Goal: Communication & Community: Answer question/provide support

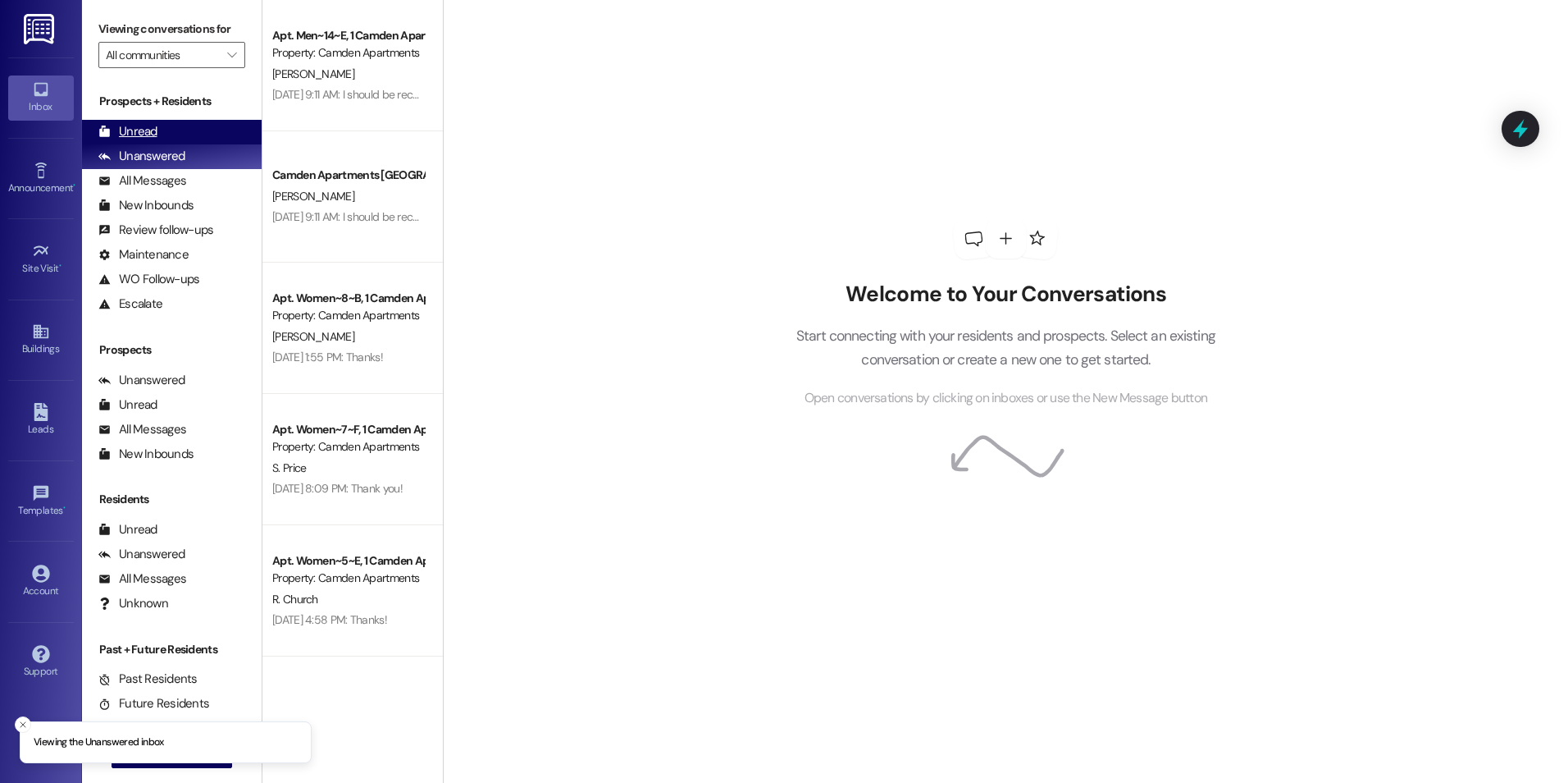
click at [205, 133] on div "Unread (0)" at bounding box center [172, 132] width 180 height 24
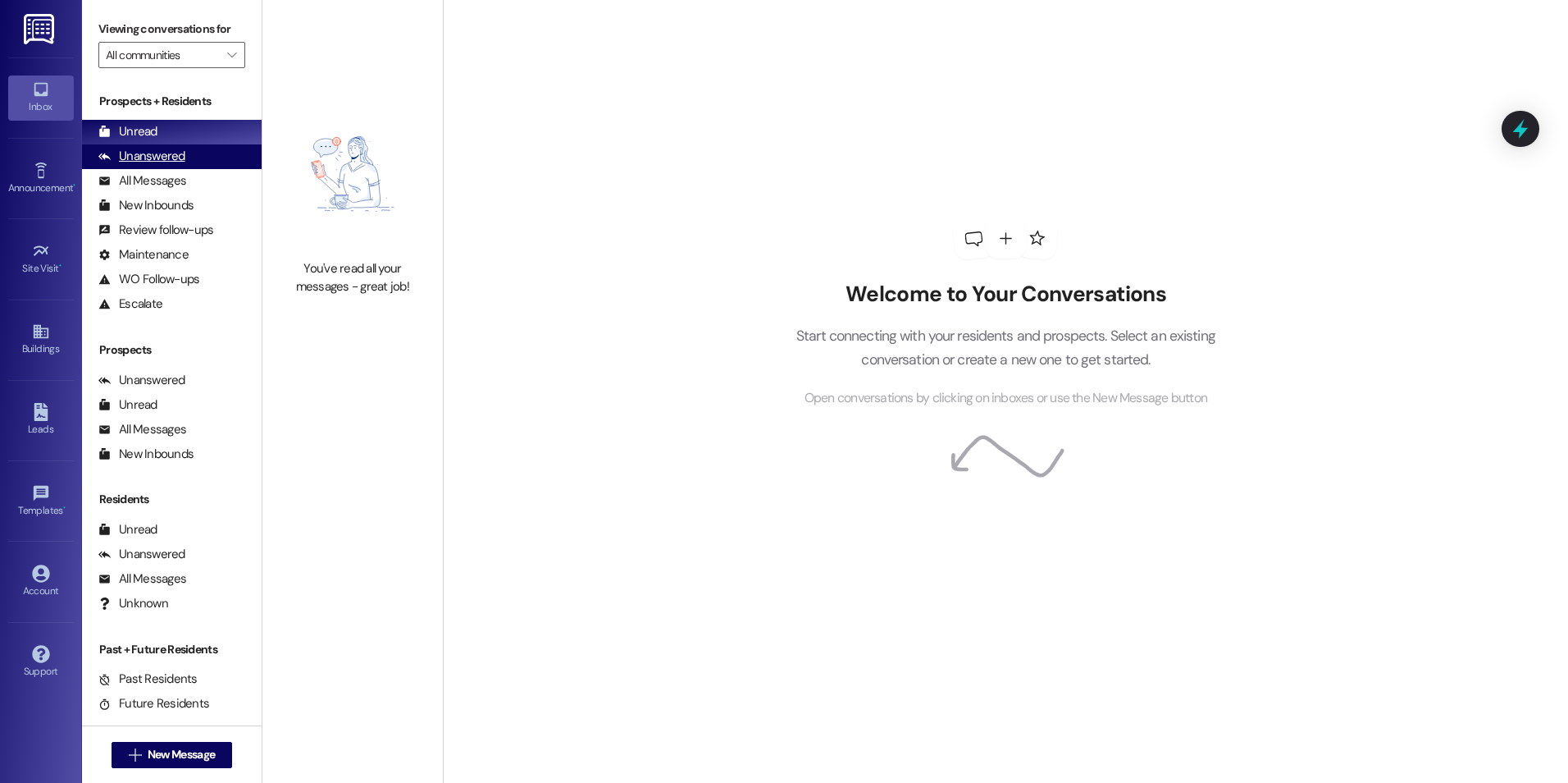
click at [171, 155] on div "Unanswered" at bounding box center [142, 156] width 87 height 18
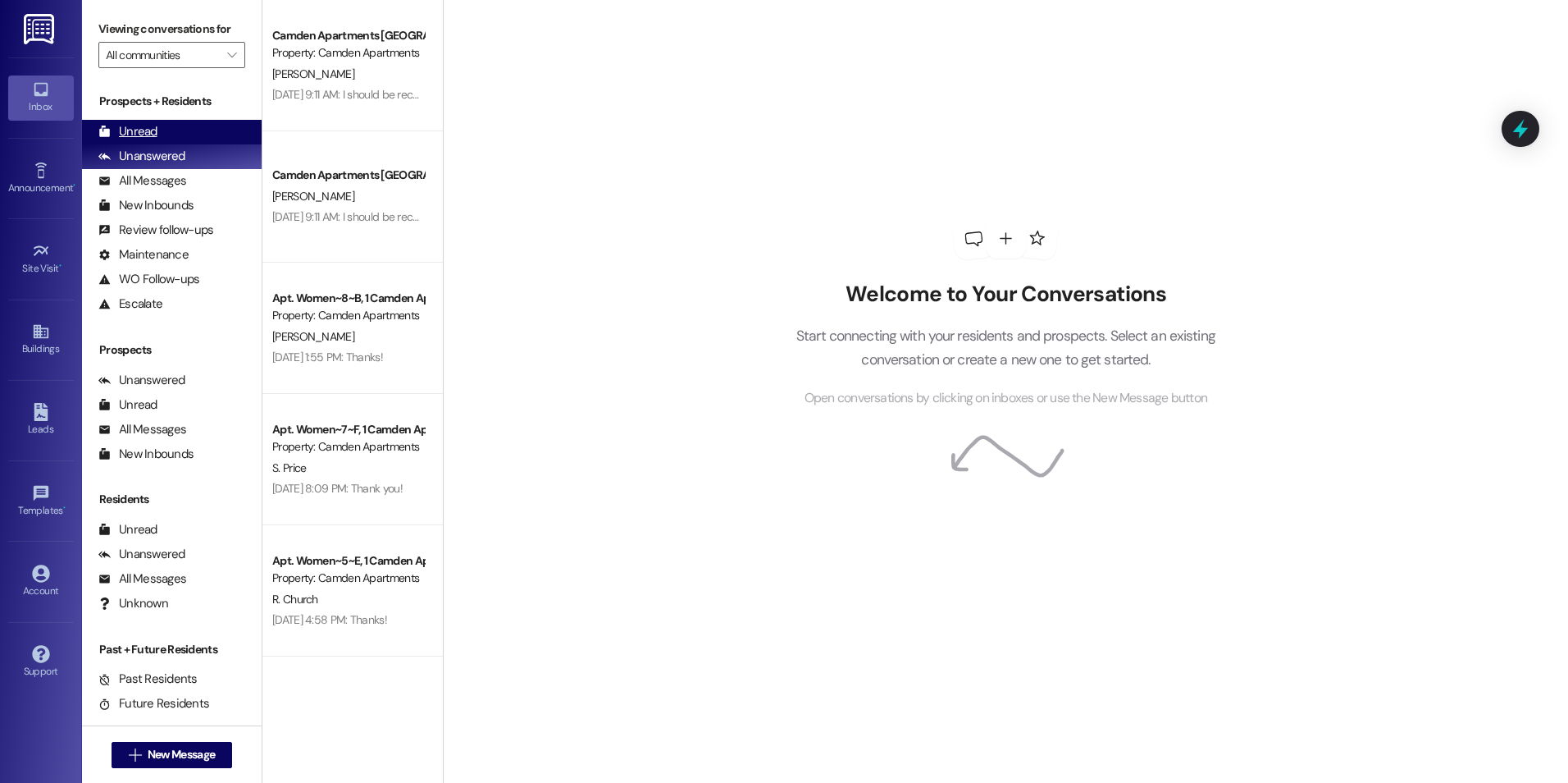
click at [174, 123] on div "Unread (0)" at bounding box center [172, 132] width 180 height 24
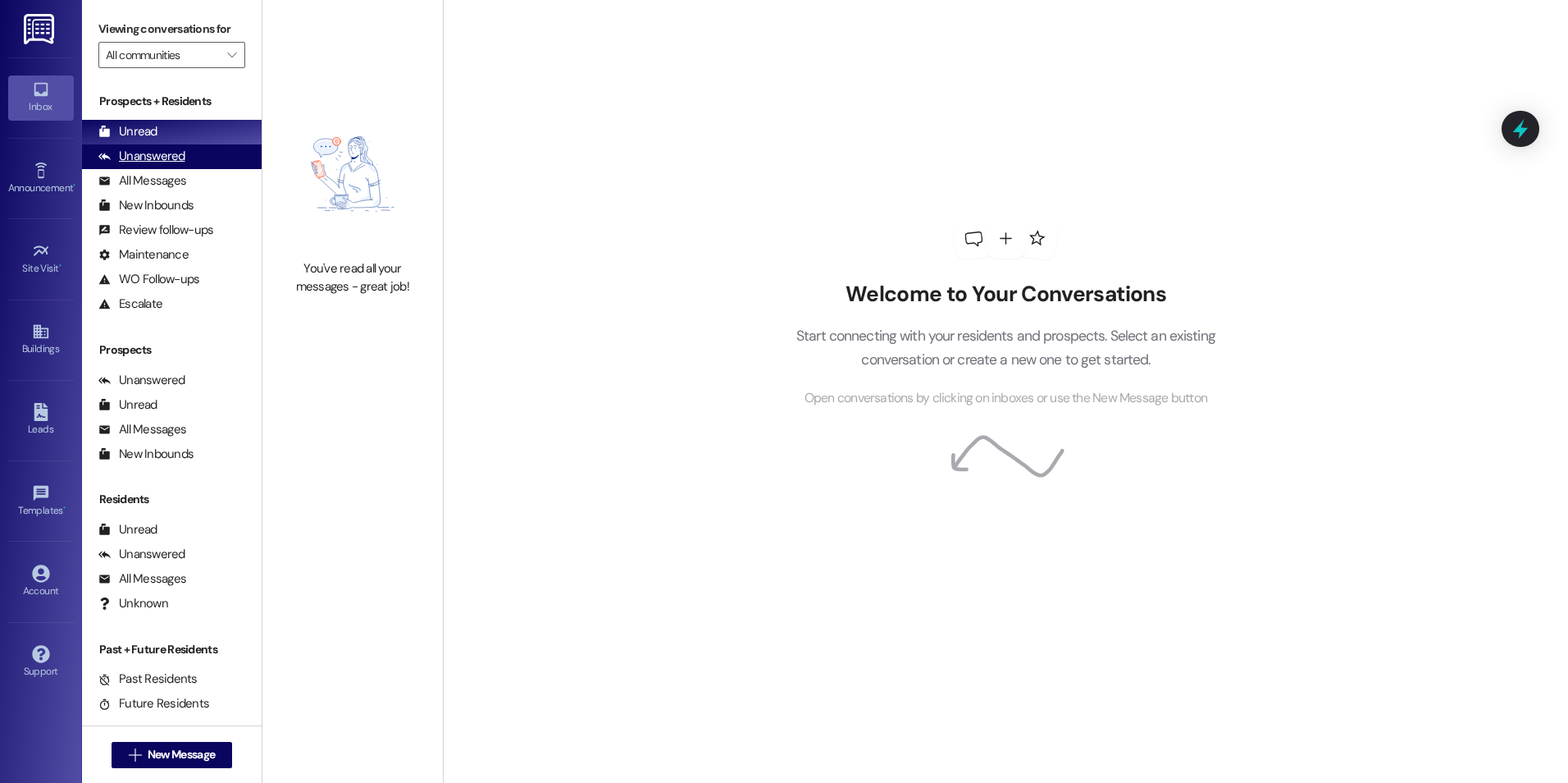
click at [198, 153] on div "Unanswered (0)" at bounding box center [172, 156] width 180 height 24
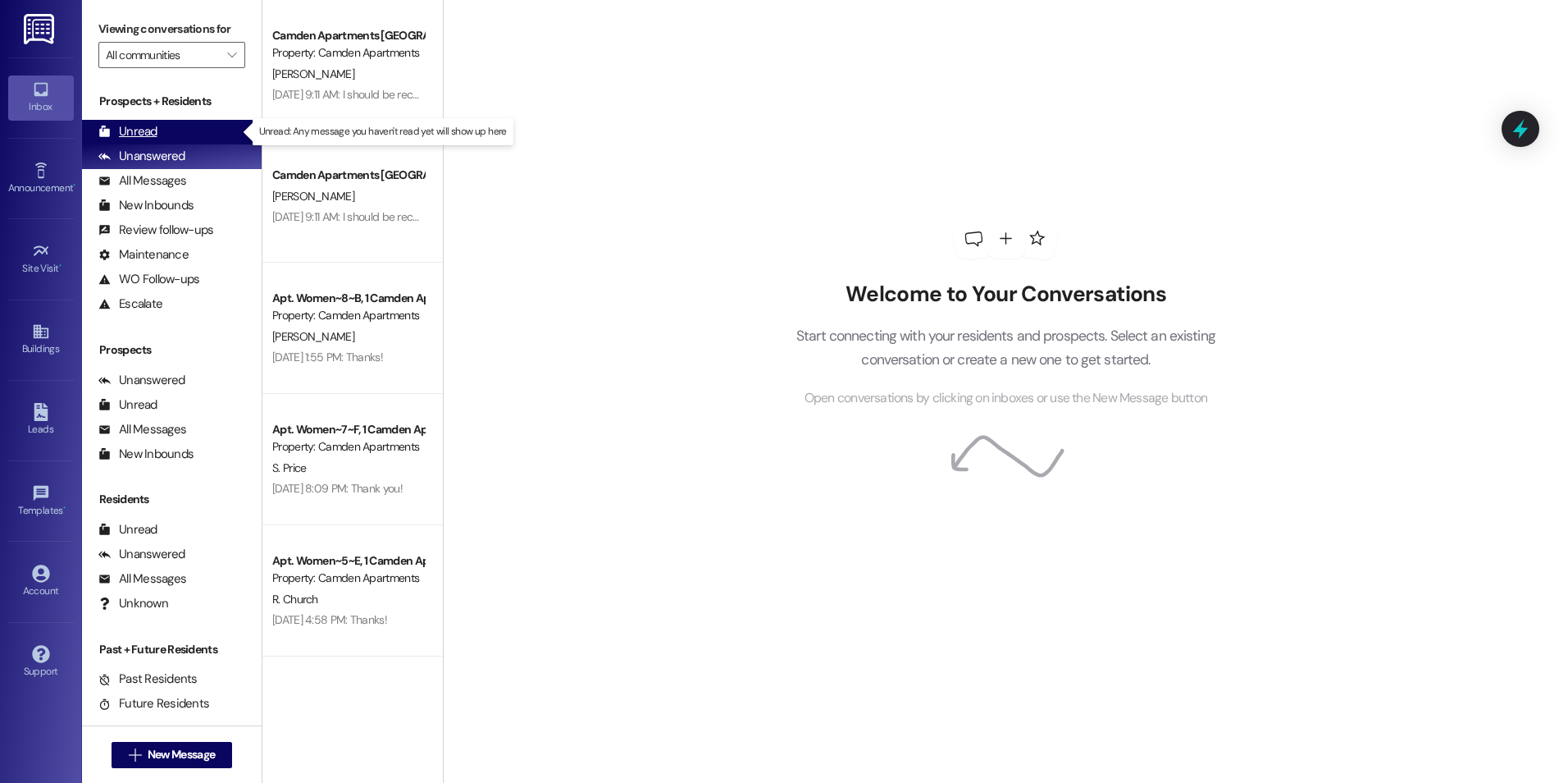
click at [198, 138] on div "Unread (0)" at bounding box center [172, 132] width 180 height 24
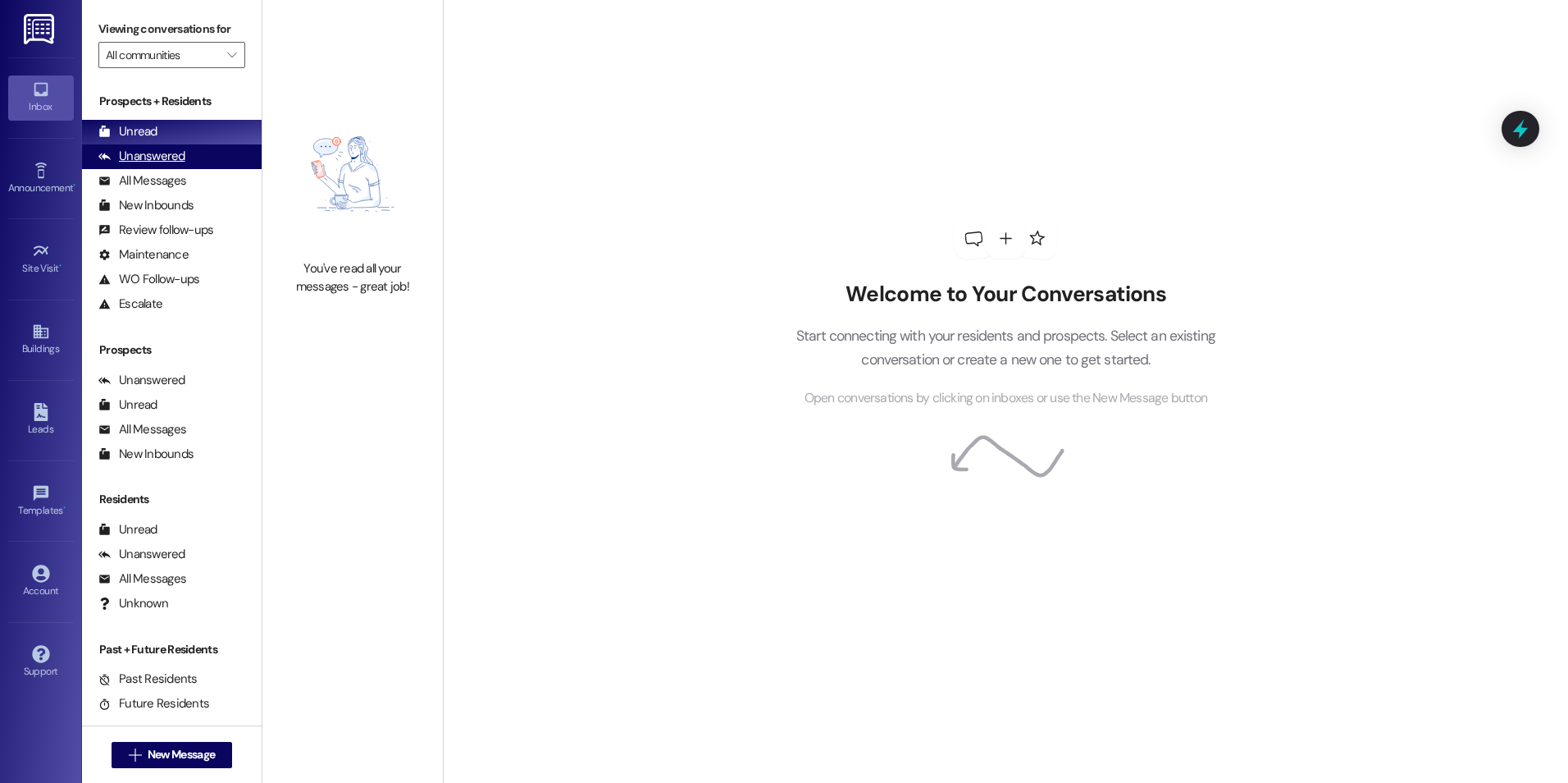
click at [176, 163] on div "Unanswered" at bounding box center [142, 156] width 87 height 18
click at [188, 120] on div "Unread (0)" at bounding box center [172, 132] width 180 height 24
drag, startPoint x: 175, startPoint y: 132, endPoint x: 174, endPoint y: 143, distance: 11.0
click at [175, 132] on div "Unread (0)" at bounding box center [172, 132] width 180 height 24
click at [175, 166] on div "Unanswered (0)" at bounding box center [172, 156] width 180 height 24
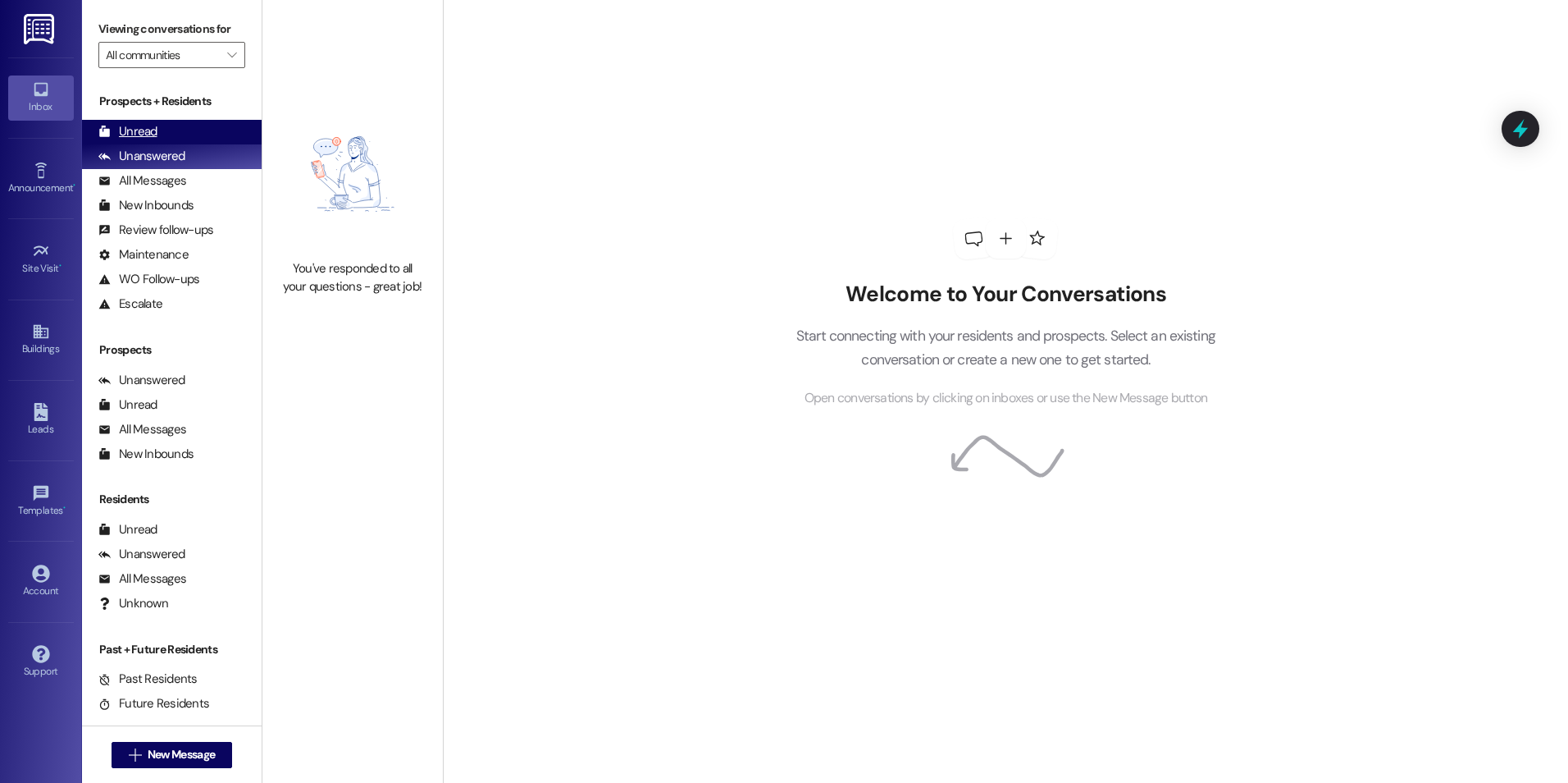
click at [181, 130] on div "Unread (0)" at bounding box center [172, 132] width 180 height 24
click at [195, 165] on div "Unanswered (0)" at bounding box center [172, 156] width 180 height 24
click at [198, 137] on div "Unread (0)" at bounding box center [172, 132] width 180 height 24
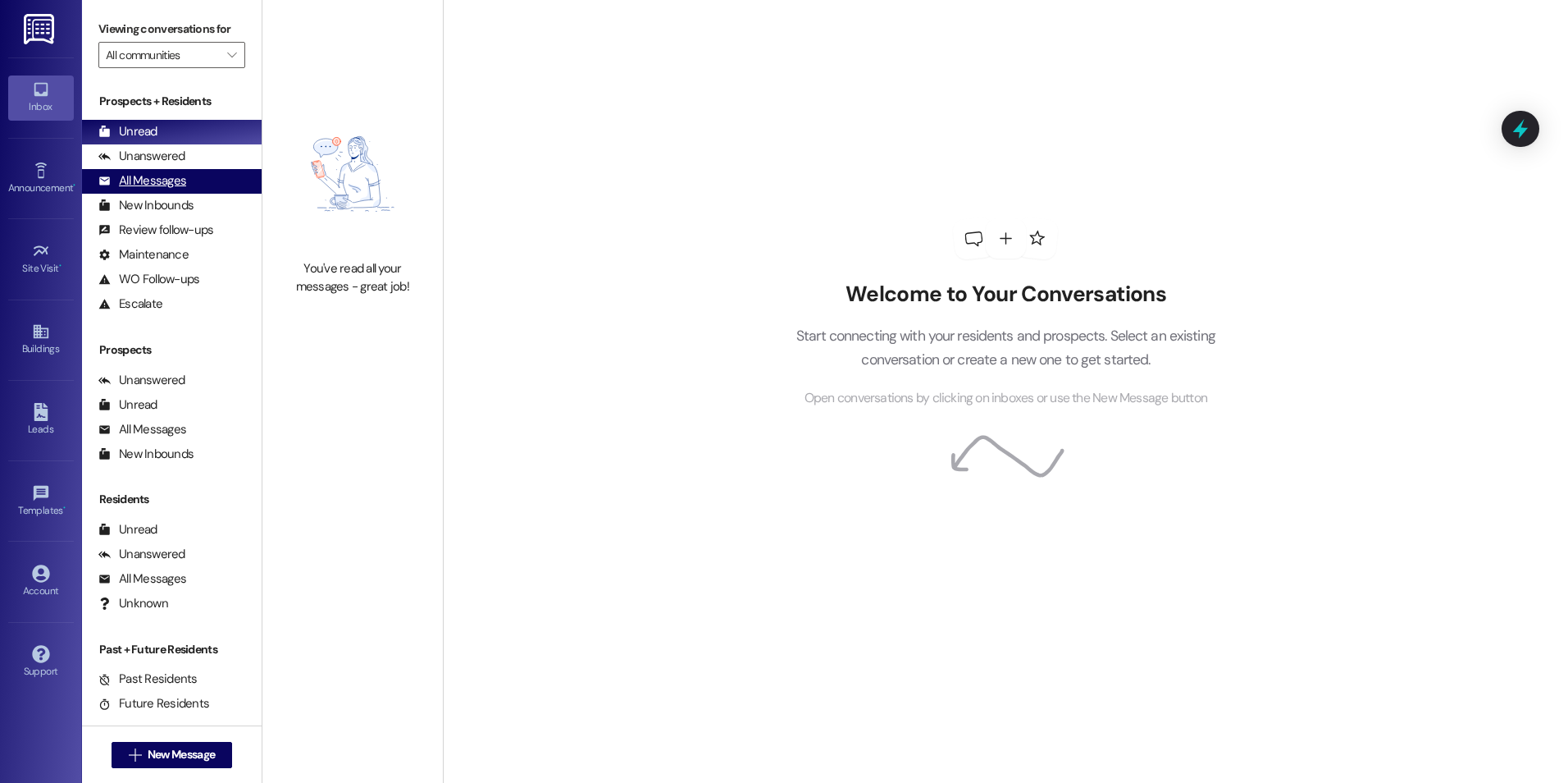
click at [173, 180] on div "All Messages" at bounding box center [142, 180] width 88 height 18
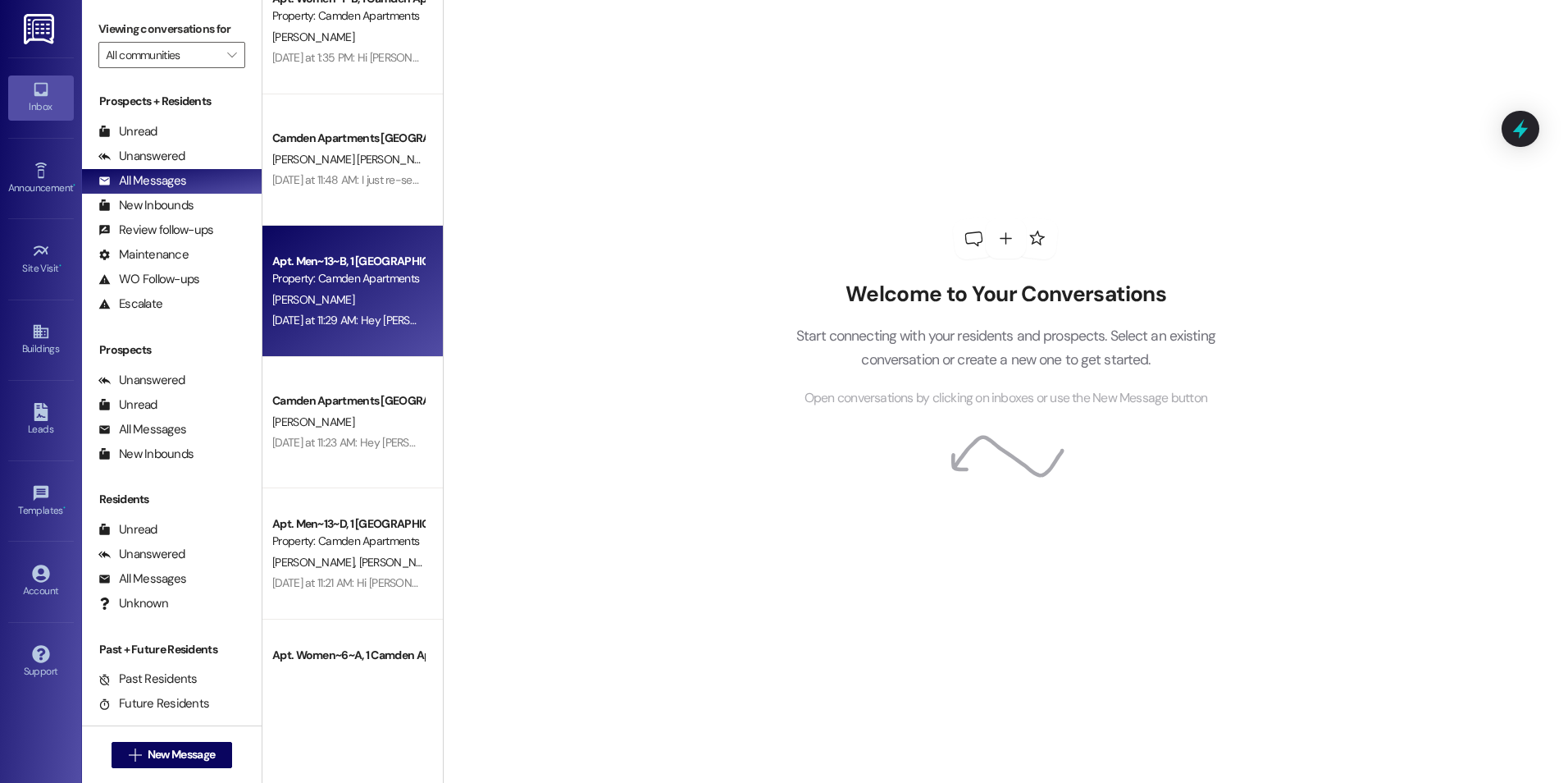
scroll to position [984, 0]
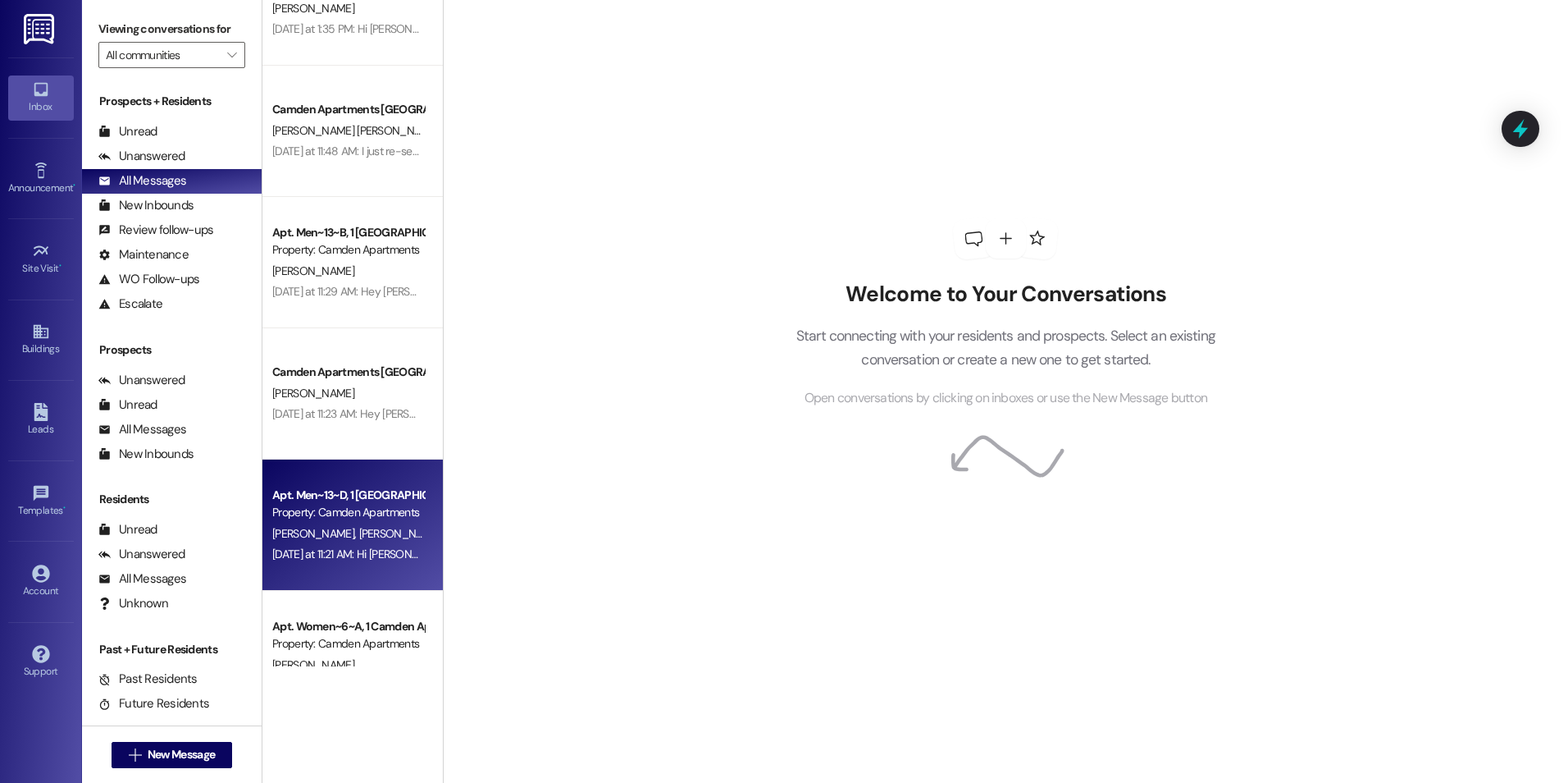
click at [346, 552] on div "[DATE] at 11:21 AM: Hi [PERSON_NAME] and [PERSON_NAME], this is [PERSON_NAME] f…" at bounding box center [1250, 554] width 1956 height 15
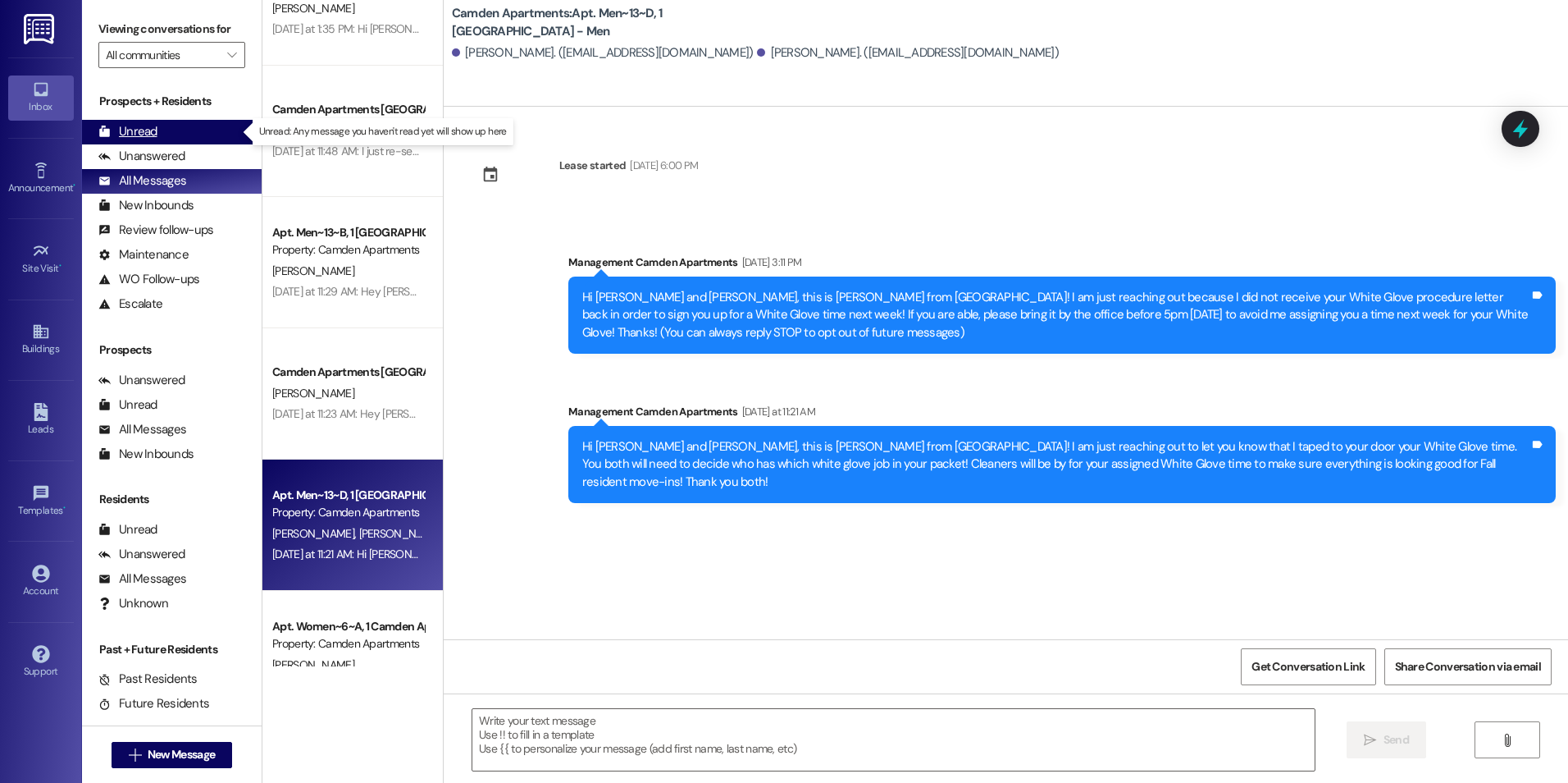
click at [151, 142] on div "Unread (0)" at bounding box center [172, 132] width 180 height 24
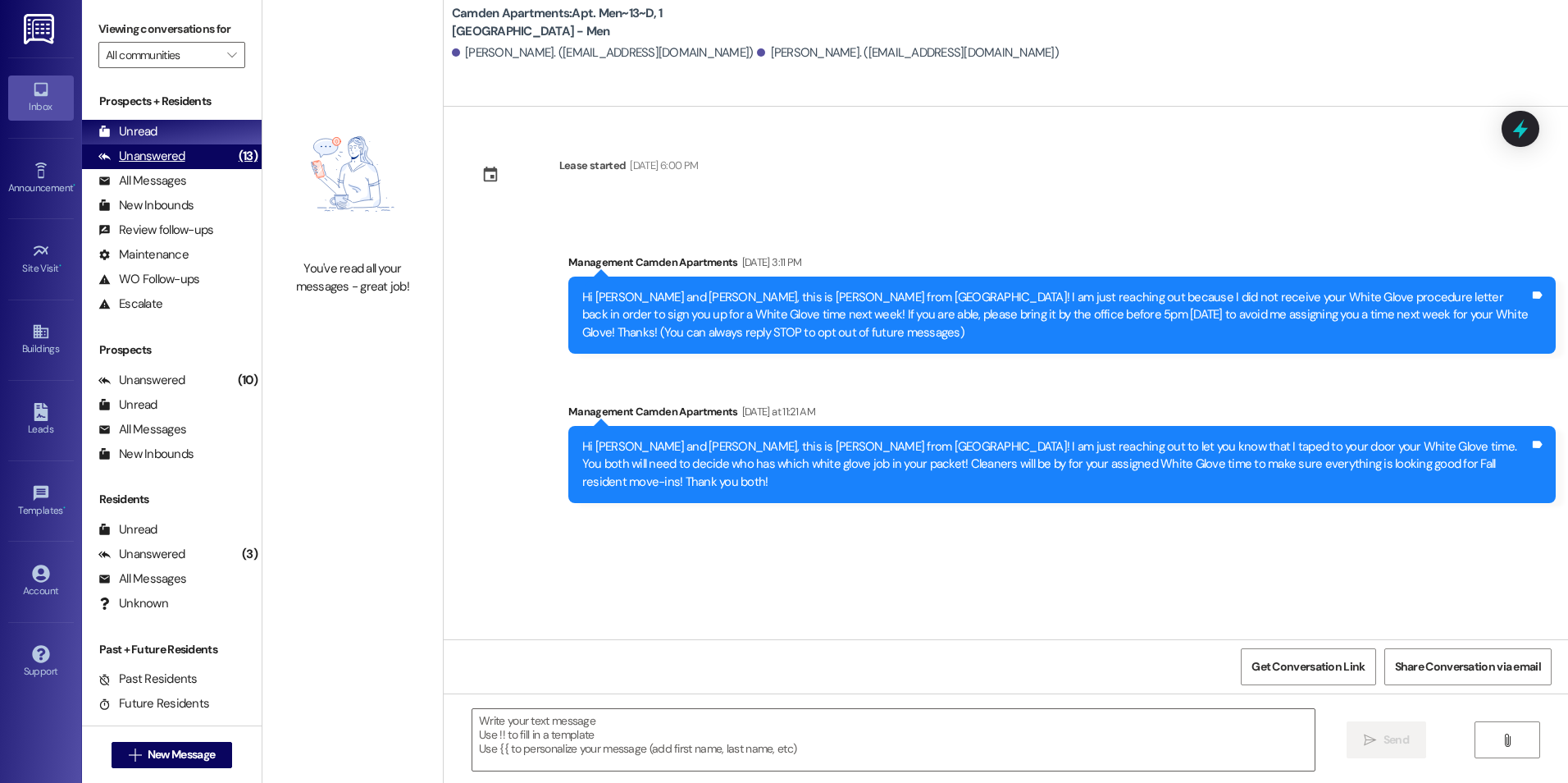
click at [190, 157] on div "Unanswered (13)" at bounding box center [172, 156] width 180 height 24
click at [198, 128] on div "Unread (0)" at bounding box center [172, 132] width 180 height 24
click at [159, 552] on button " New Message" at bounding box center [172, 754] width 122 height 26
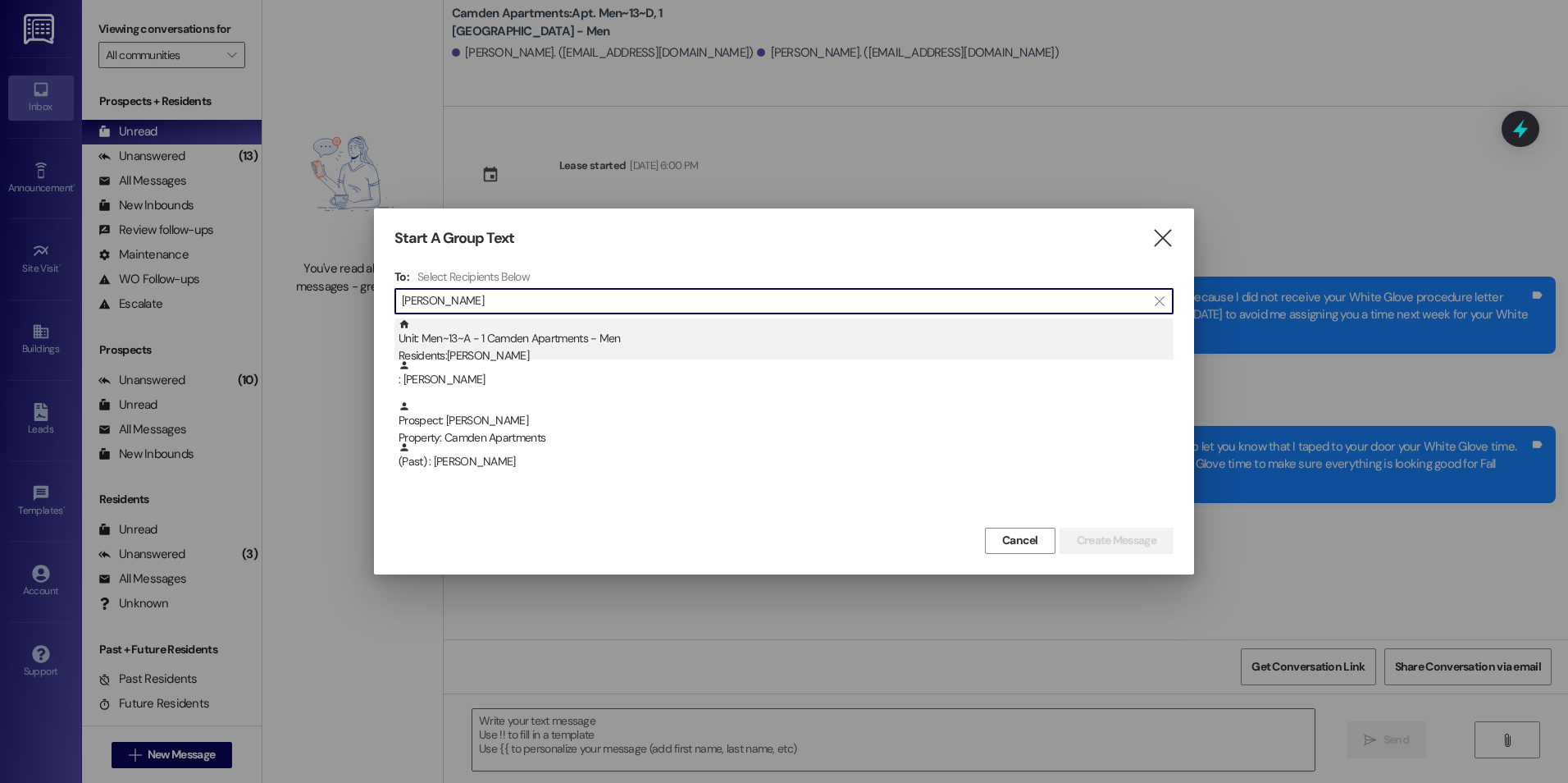
type input "[PERSON_NAME]"
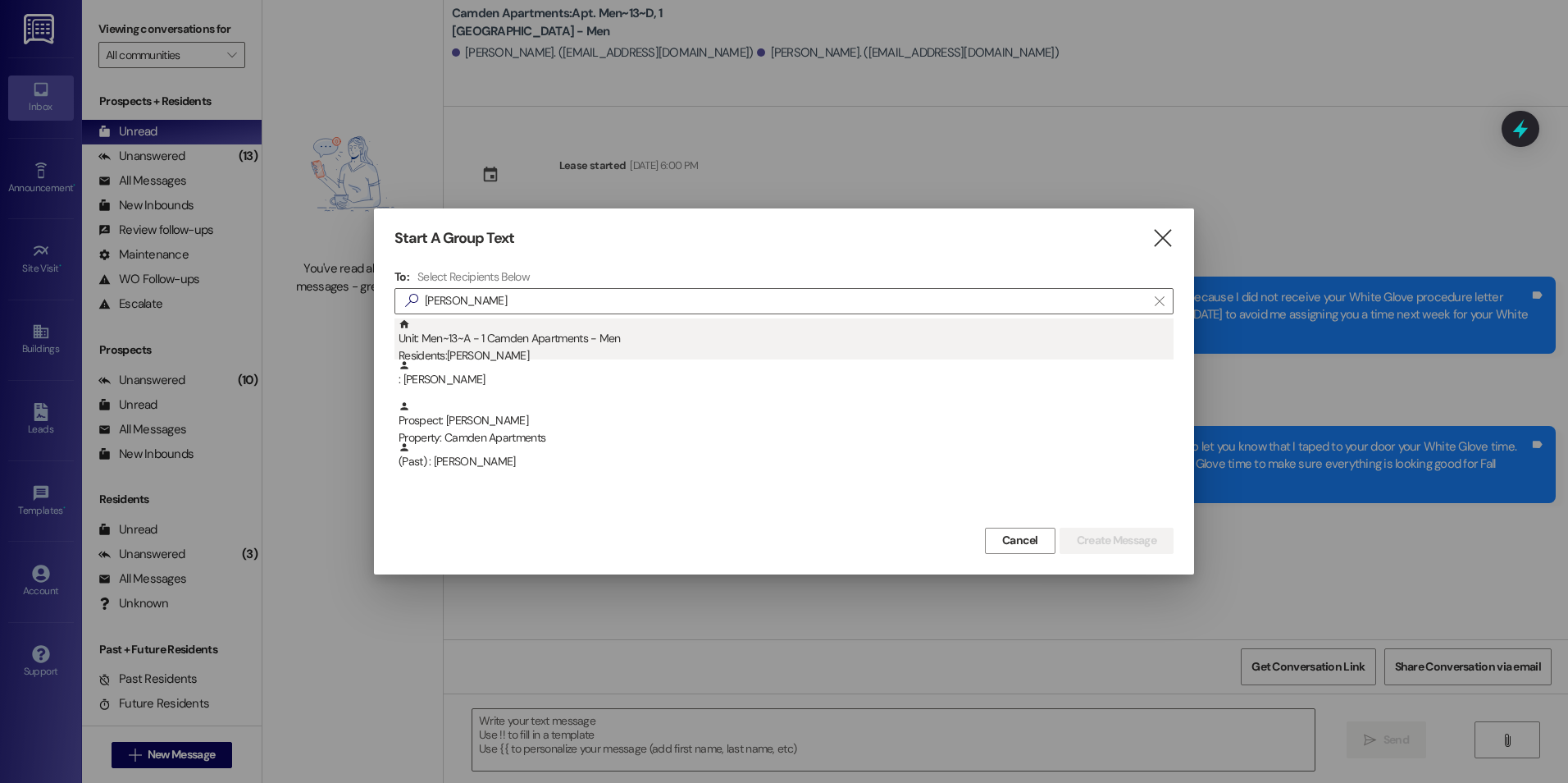
click at [778, 347] on div "Residents: [PERSON_NAME]" at bounding box center [786, 356] width 775 height 18
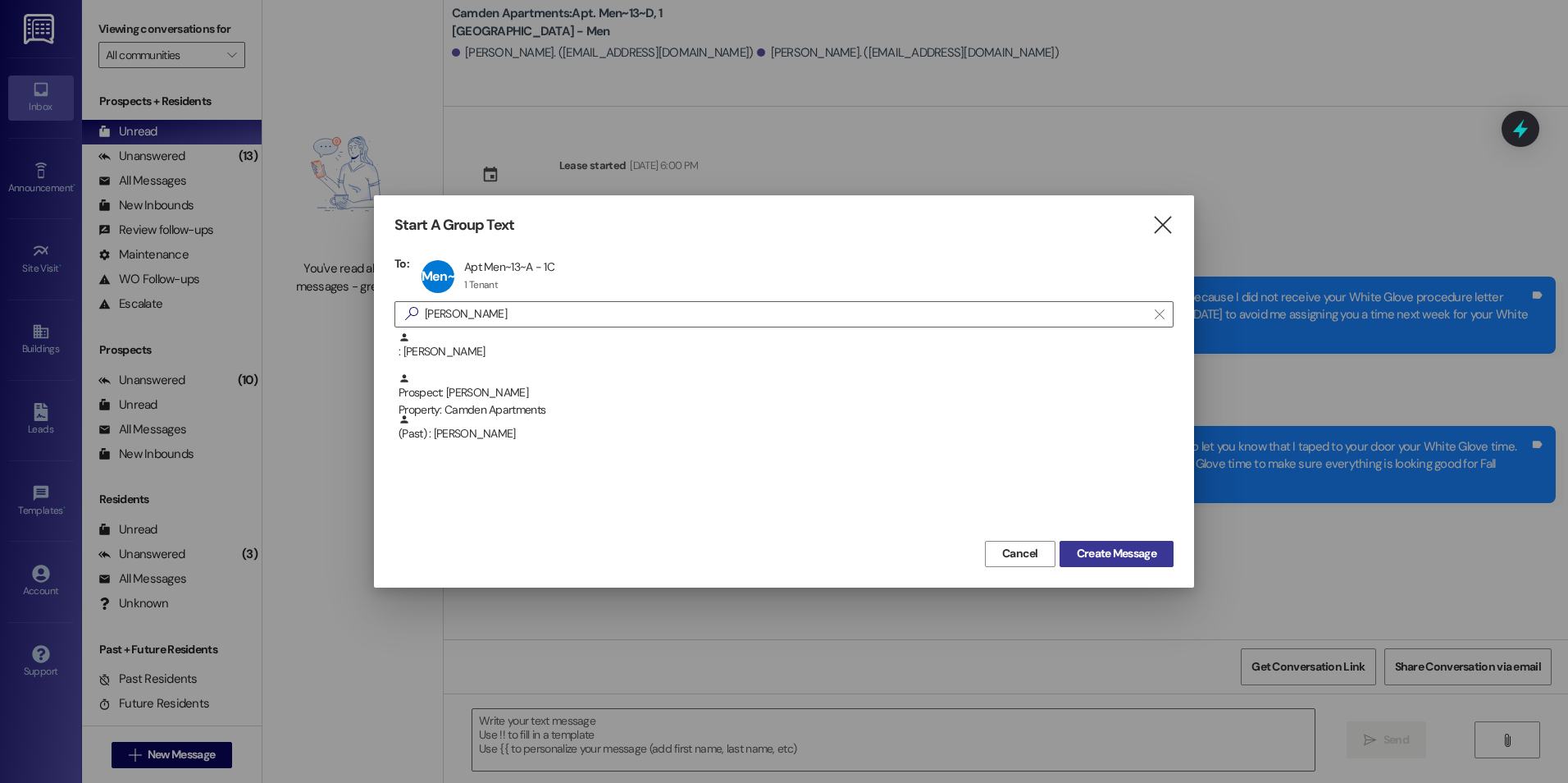
click at [1043, 550] on span "Create Message" at bounding box center [1117, 553] width 80 height 18
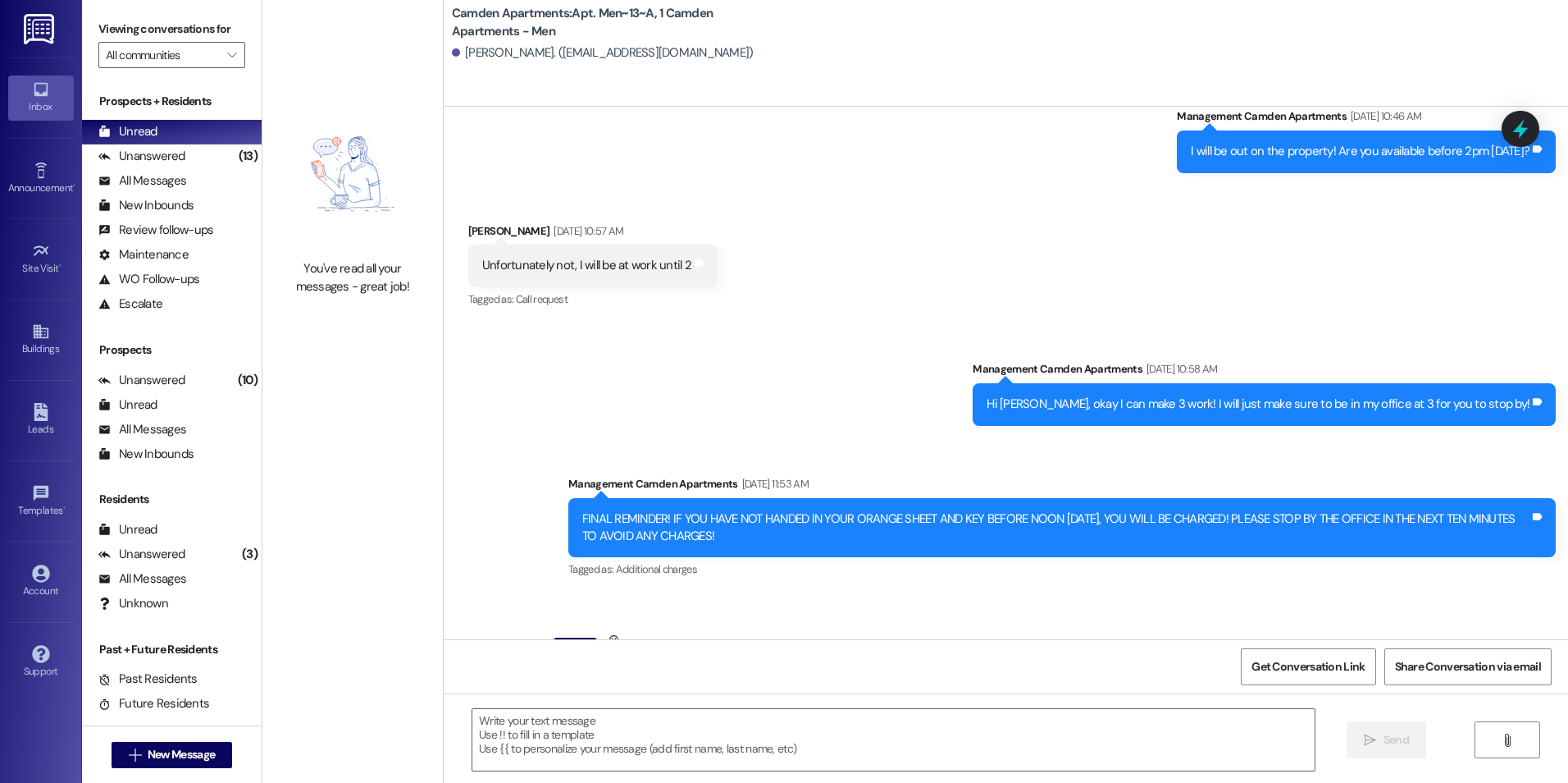
scroll to position [24239, 0]
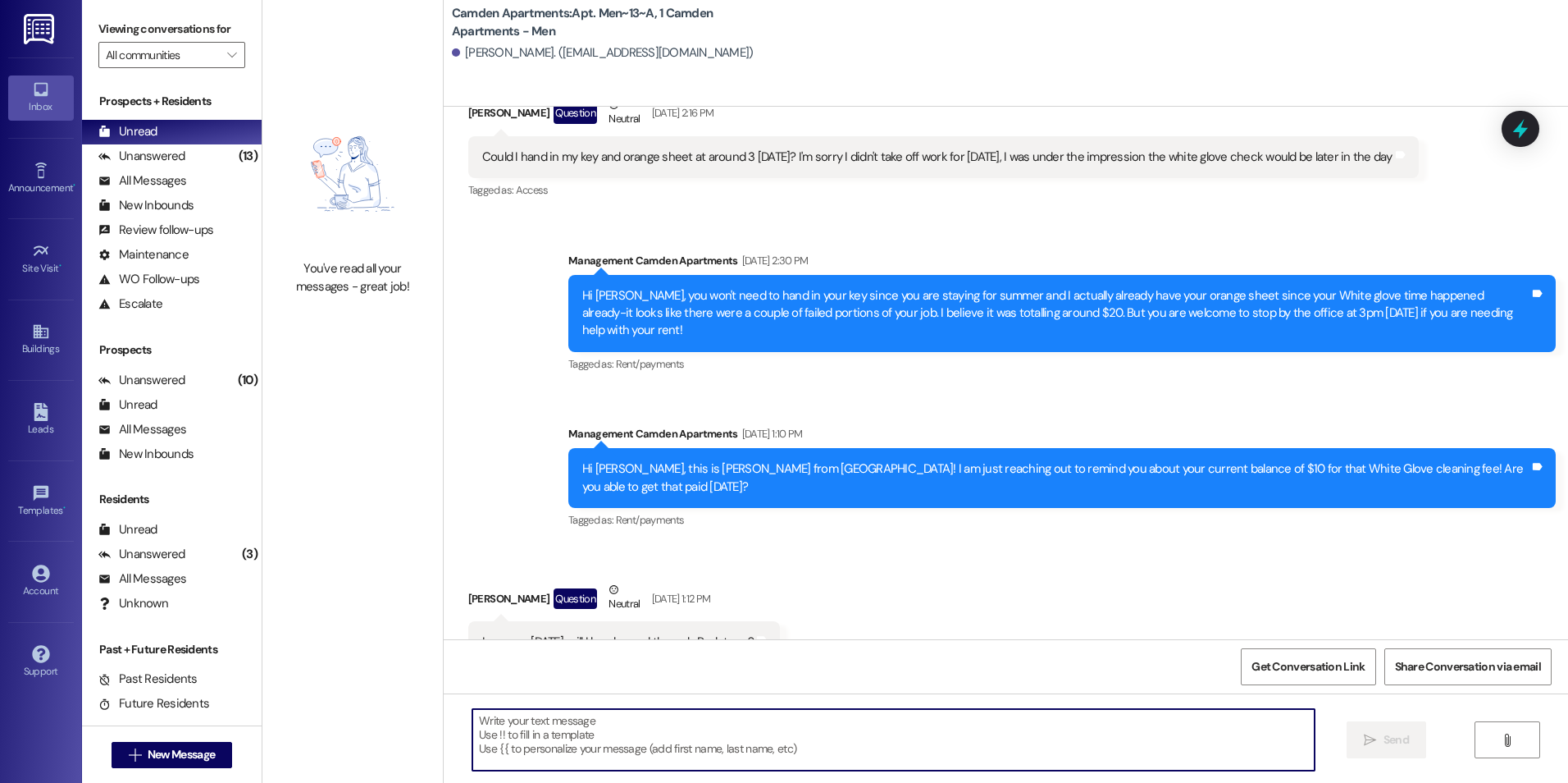
click at [951, 552] on textarea at bounding box center [893, 739] width 841 height 61
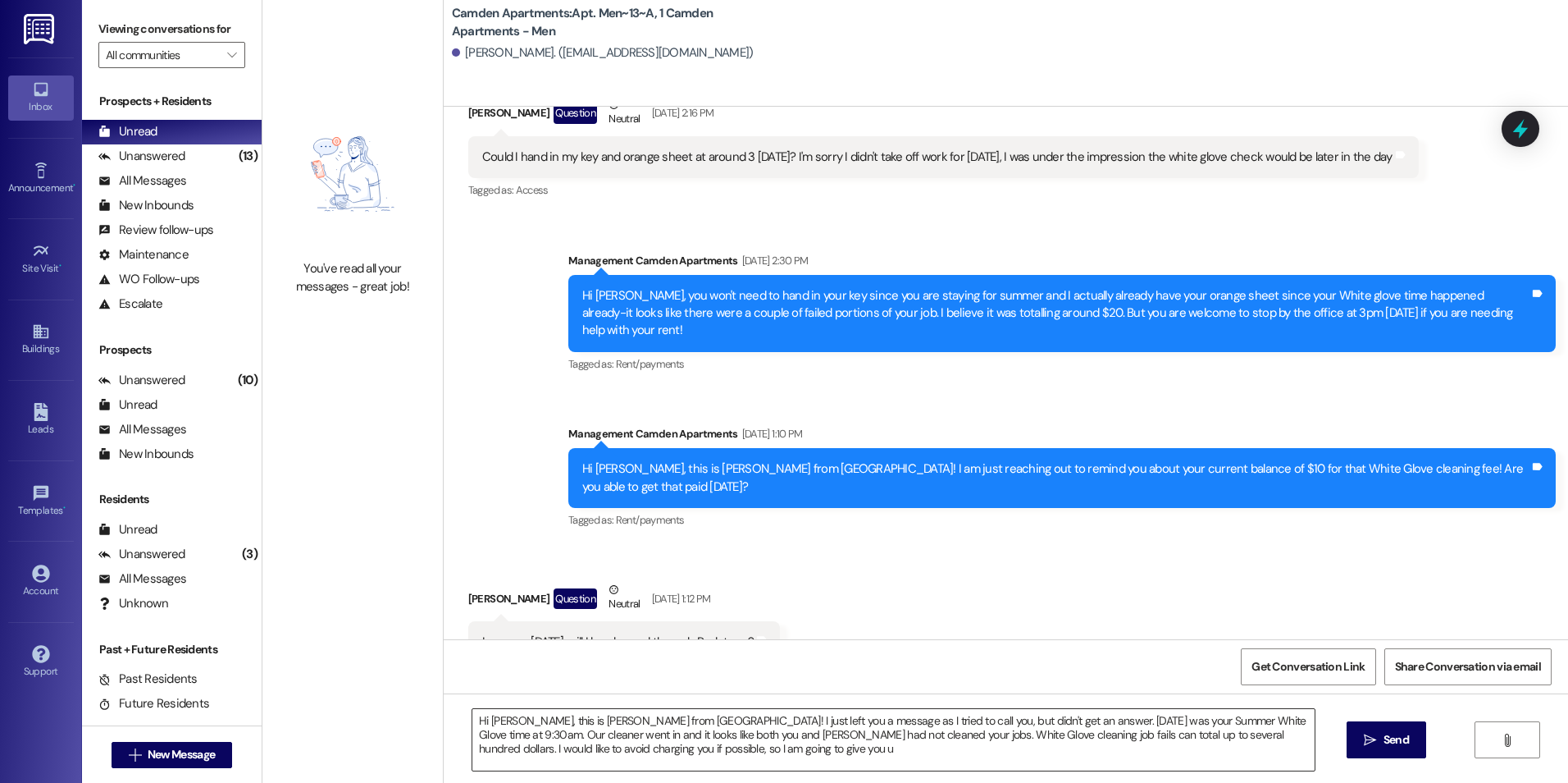
click at [660, 552] on textarea "Hi [PERSON_NAME], this is [PERSON_NAME] from [GEOGRAPHIC_DATA]! I just left you…" at bounding box center [893, 739] width 841 height 61
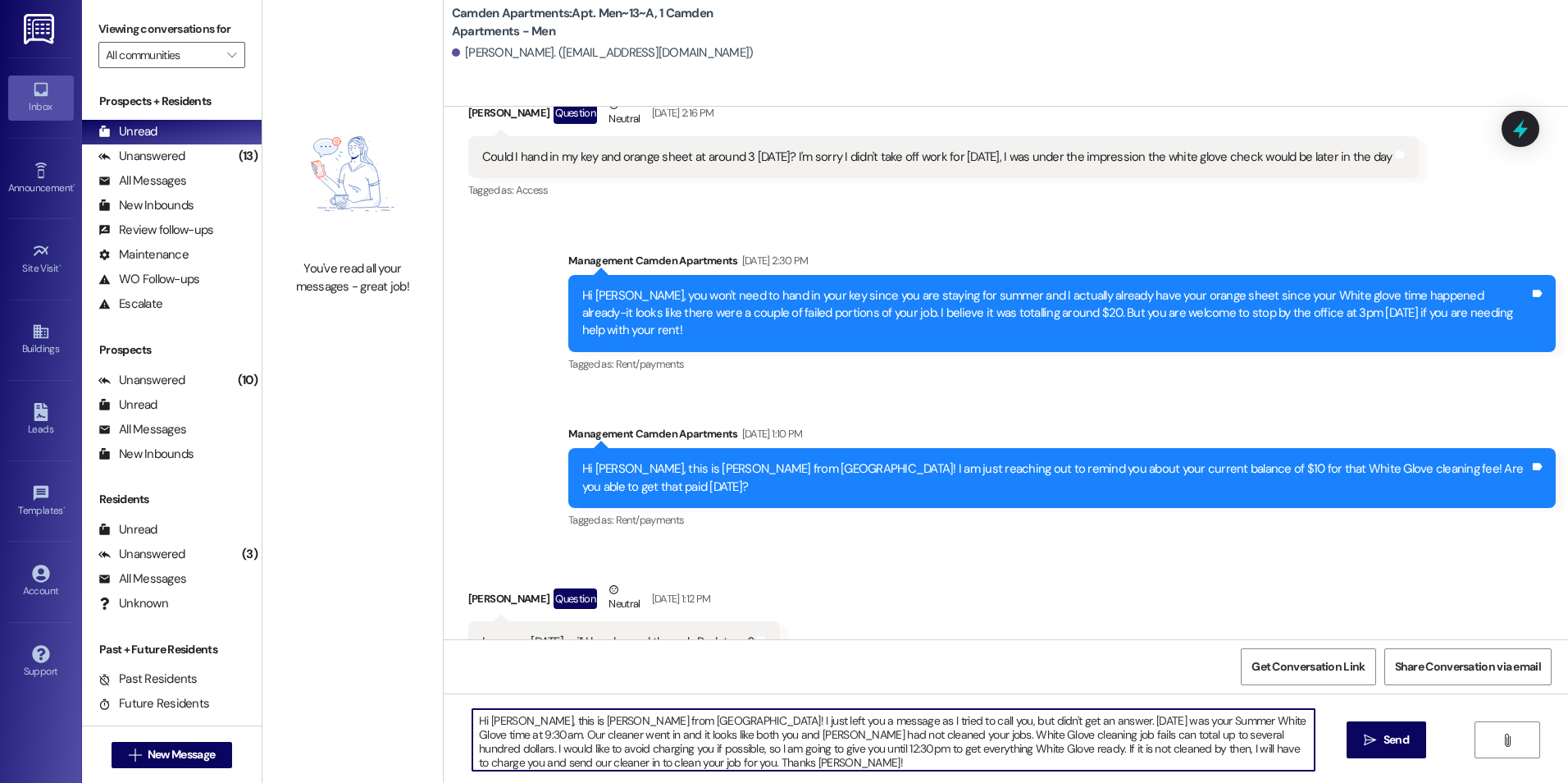
click at [482, 552] on textarea "Hi [PERSON_NAME], this is [PERSON_NAME] from [GEOGRAPHIC_DATA]! I just left you…" at bounding box center [893, 739] width 841 height 61
type textarea "Hi [PERSON_NAME], this is [PERSON_NAME] from [GEOGRAPHIC_DATA]! I just left you…"
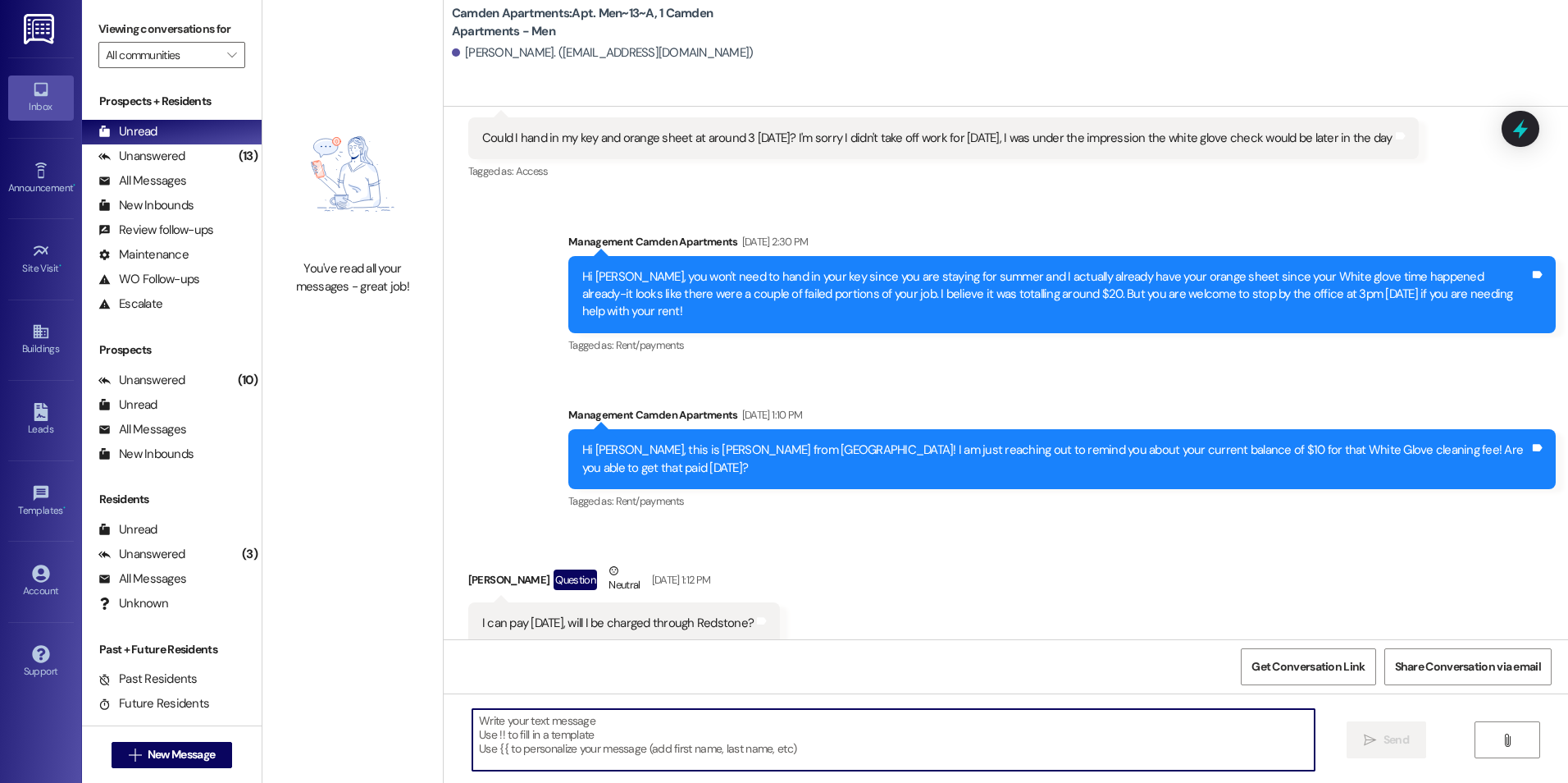
scroll to position [24389, 0]
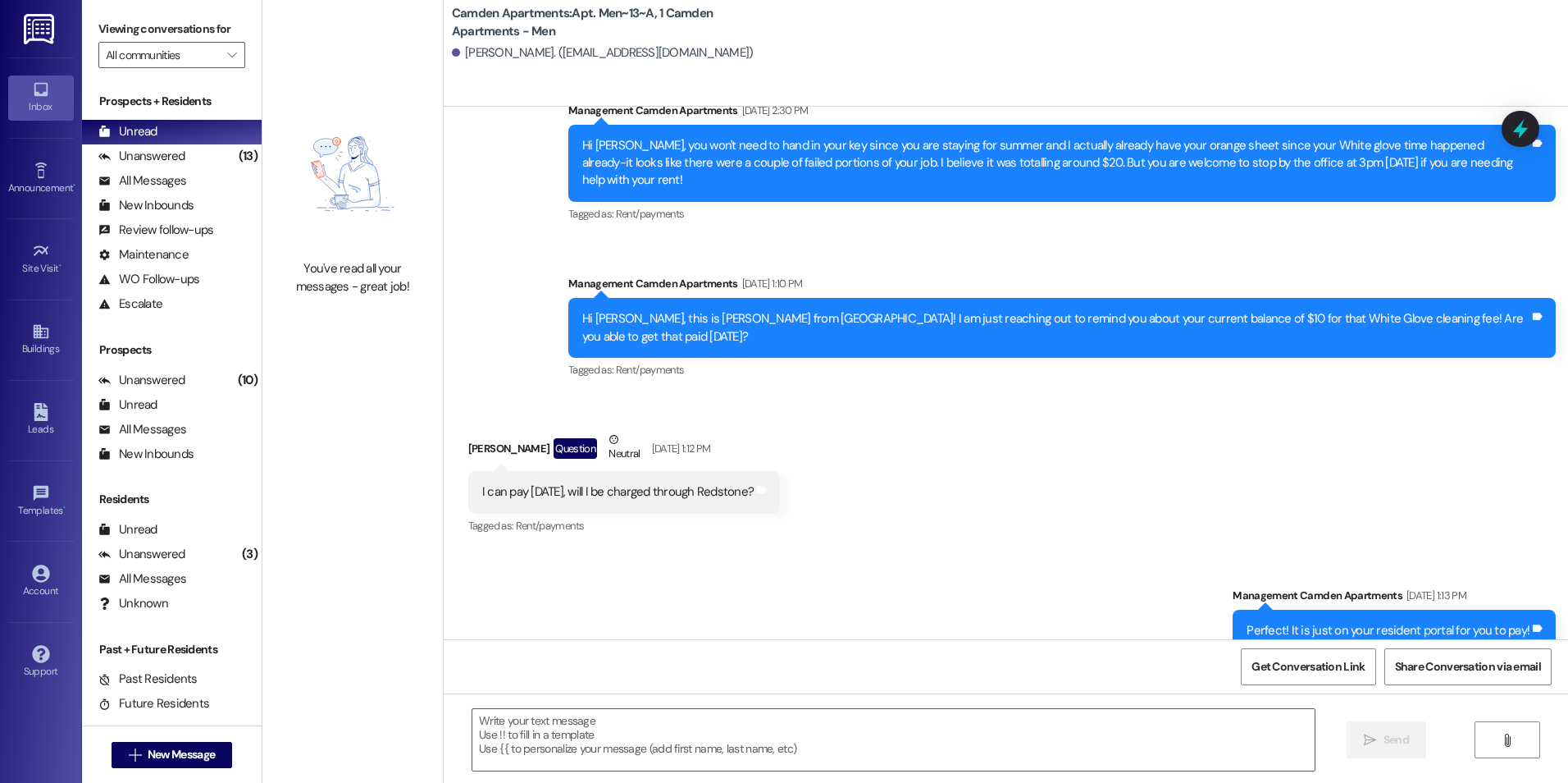
click at [891, 550] on div "Sent via SMS Management Camden Apartments [DATE] 1:13 PM Perfect! It is just on…" at bounding box center [1006, 690] width 1124 height 281
click at [180, 146] on div "Unanswered (13)" at bounding box center [172, 156] width 180 height 24
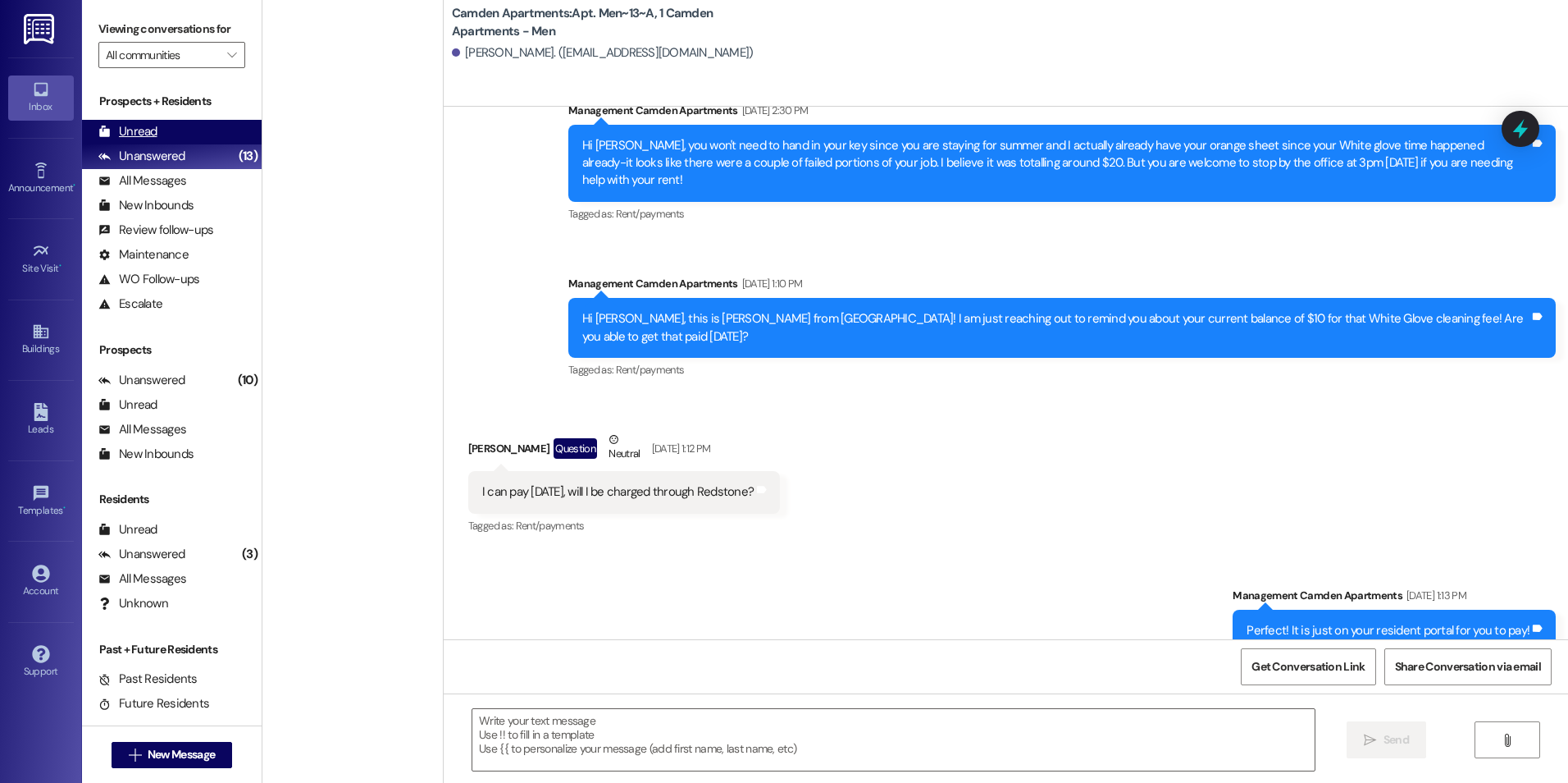
click at [200, 130] on div "Unread (0)" at bounding box center [172, 132] width 180 height 24
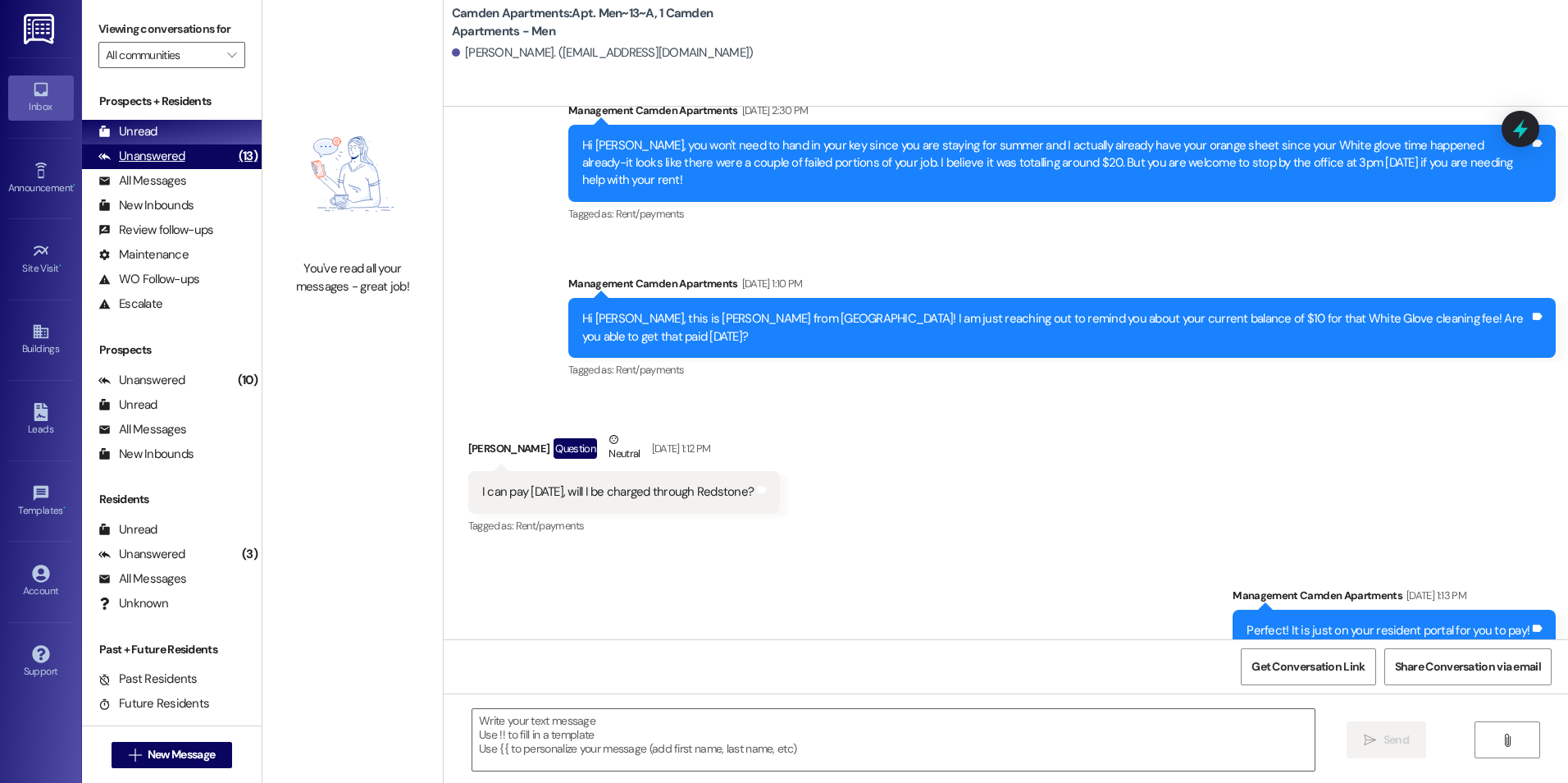
click at [204, 157] on div "Unanswered (13)" at bounding box center [172, 156] width 180 height 24
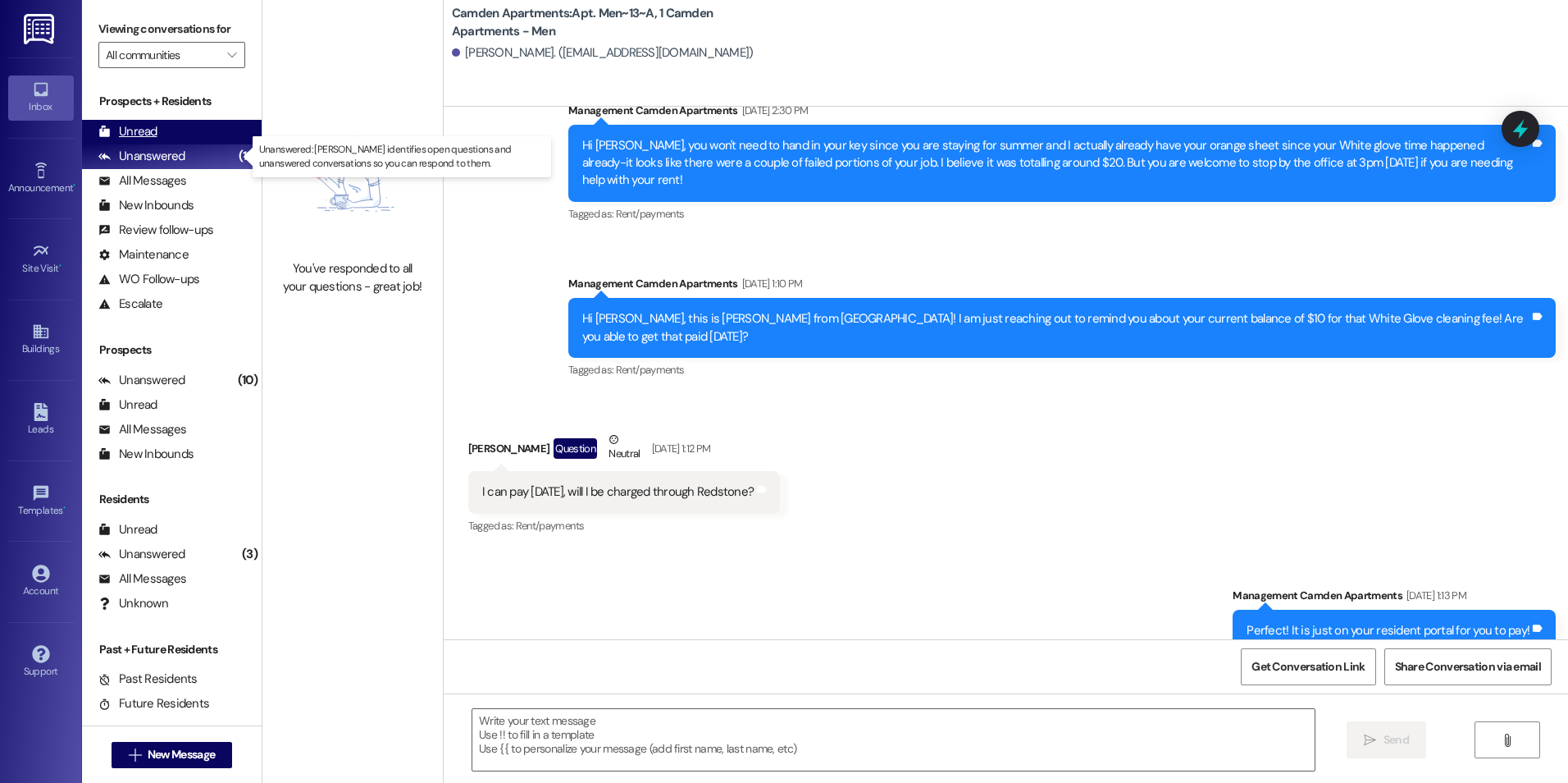
click at [203, 129] on div "Unread (0)" at bounding box center [172, 132] width 180 height 24
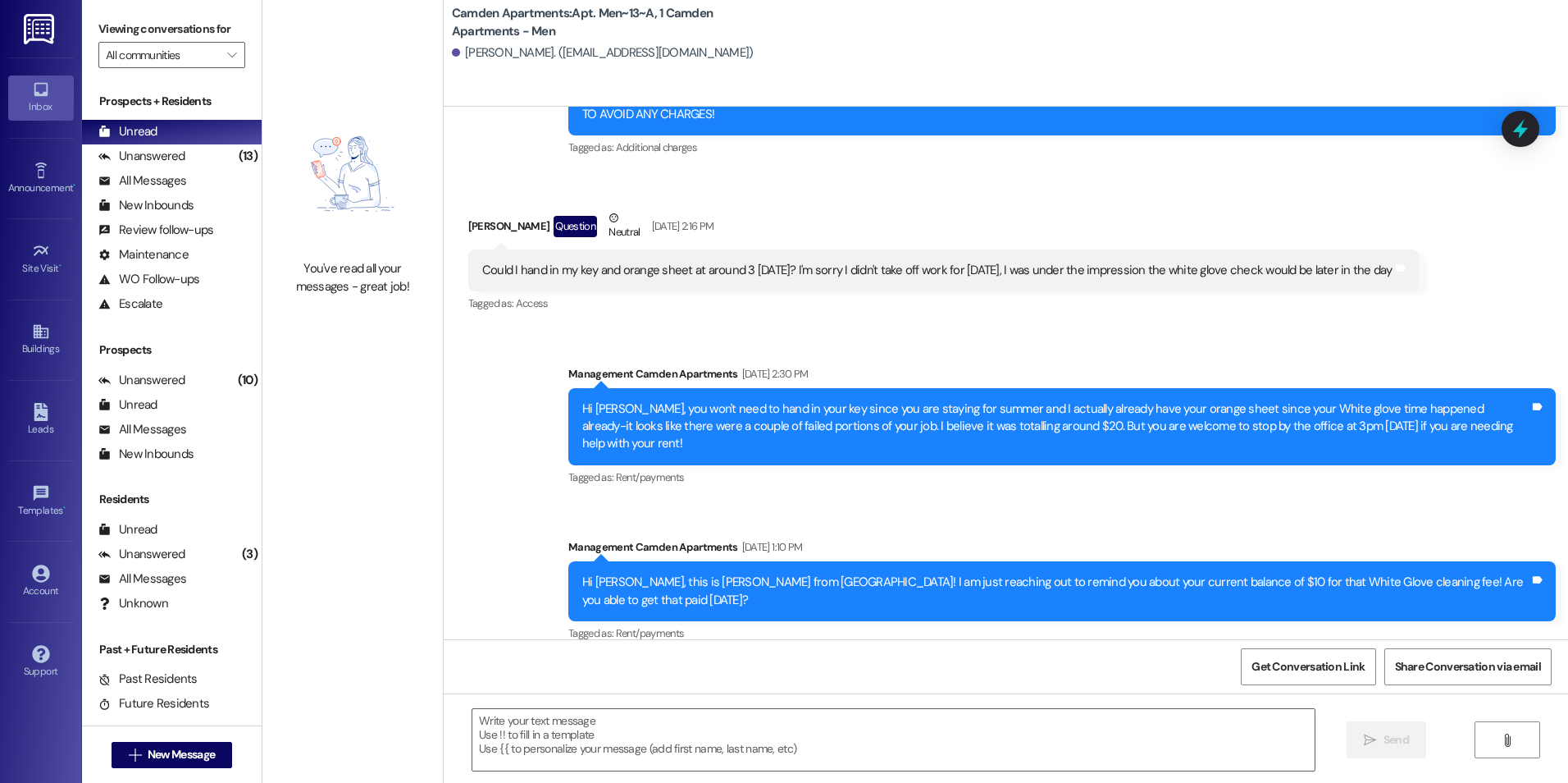
scroll to position [24124, 0]
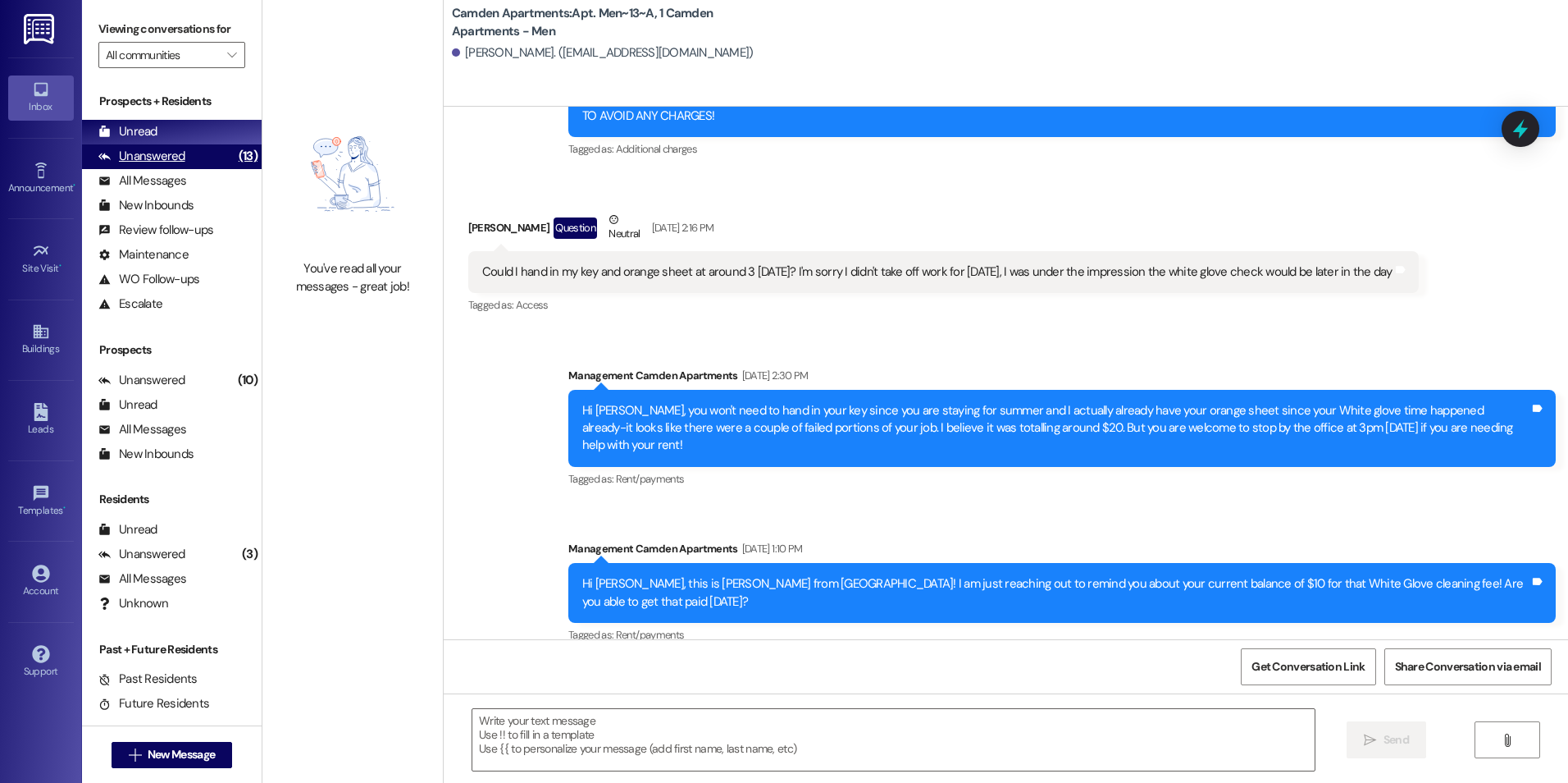
click at [170, 156] on div "Unanswered" at bounding box center [142, 156] width 87 height 18
click at [182, 128] on div "Unread (0)" at bounding box center [172, 132] width 180 height 24
click at [129, 161] on div "Unanswered" at bounding box center [142, 156] width 87 height 18
click at [140, 133] on div "Unread" at bounding box center [128, 132] width 59 height 18
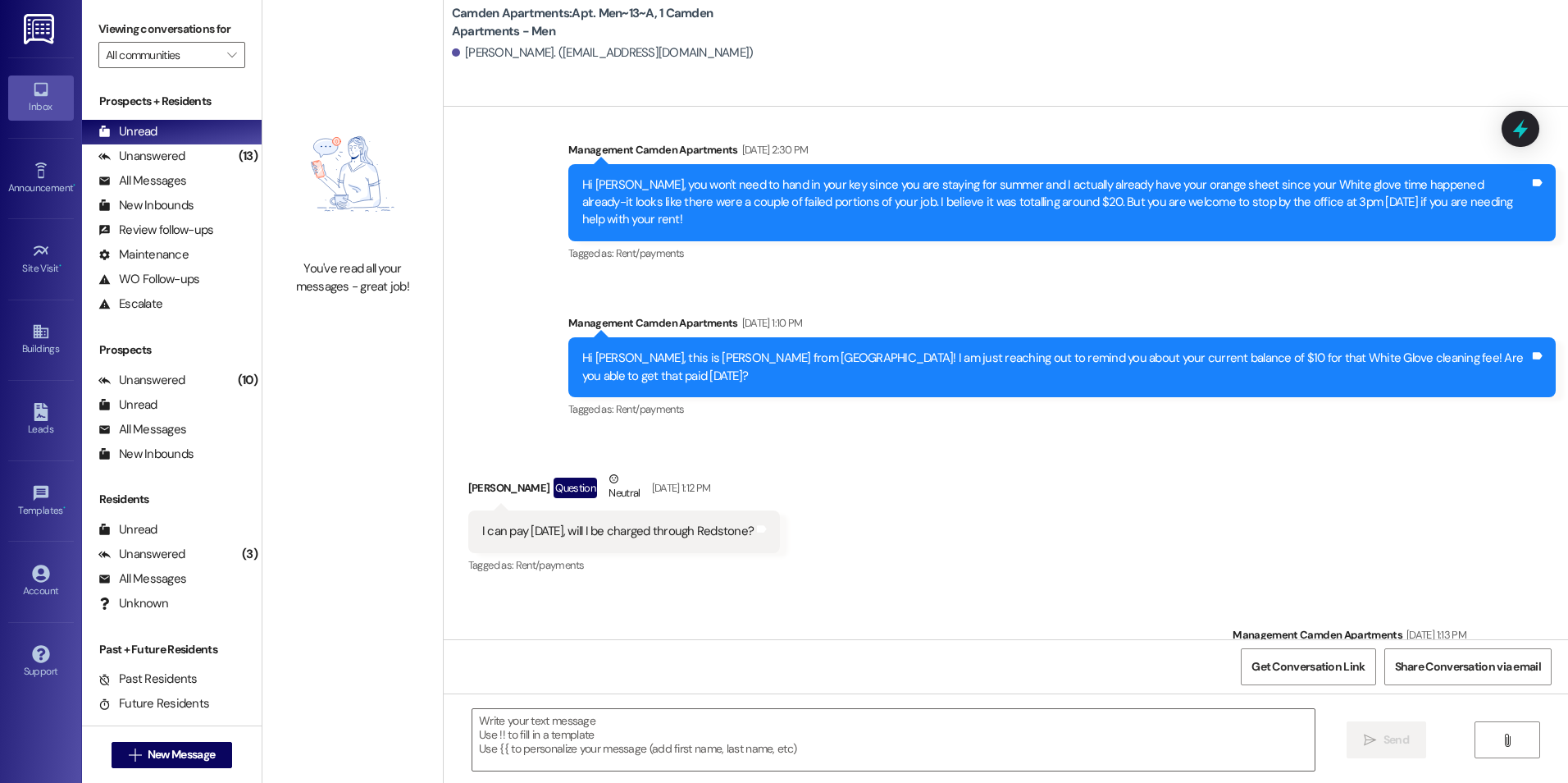
scroll to position [24389, 0]
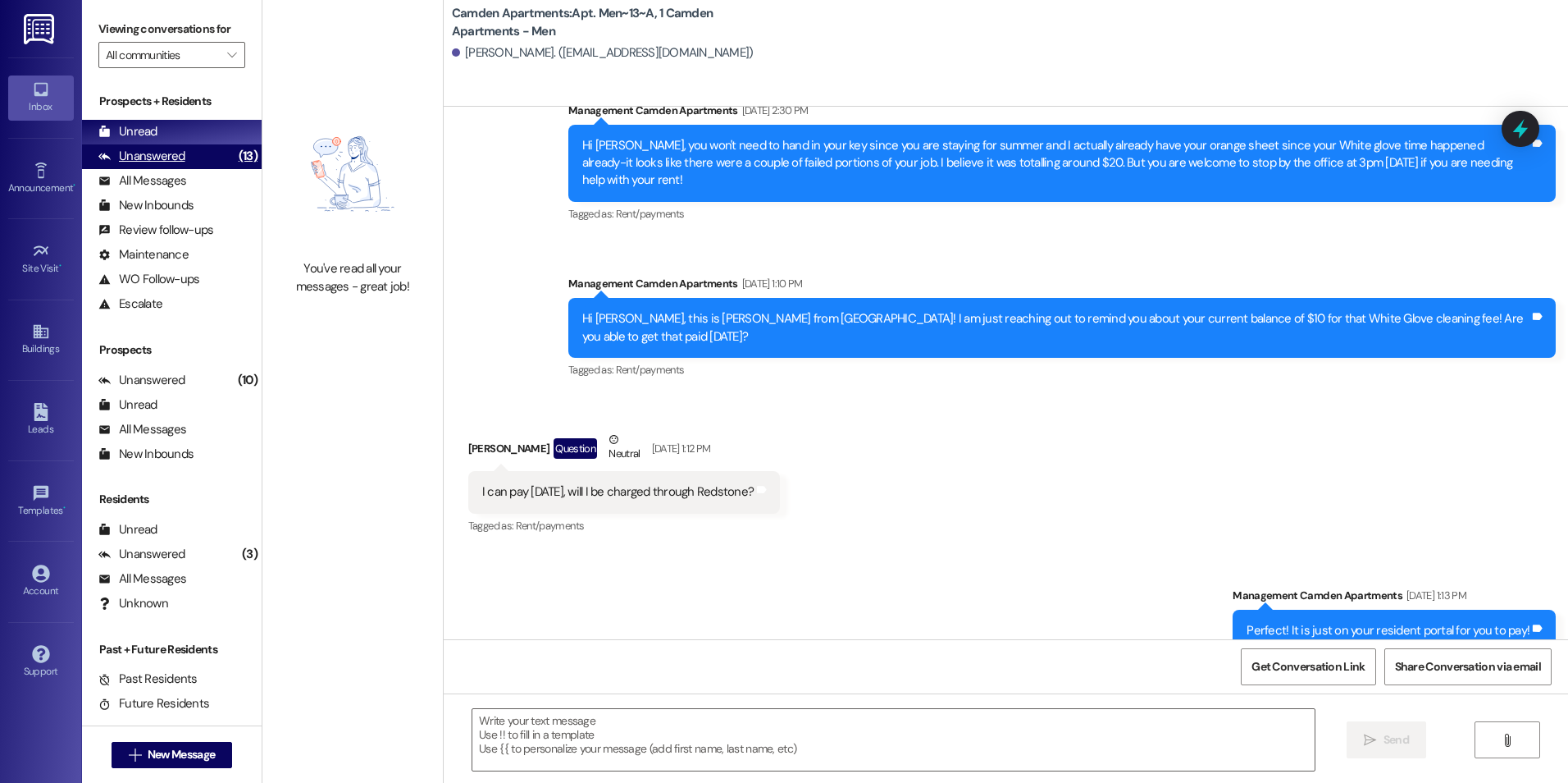
click at [194, 154] on div "Unanswered (13)" at bounding box center [172, 156] width 180 height 24
click at [191, 125] on div "Unread (0)" at bounding box center [172, 132] width 180 height 24
click at [235, 169] on div "(13)" at bounding box center [248, 156] width 27 height 25
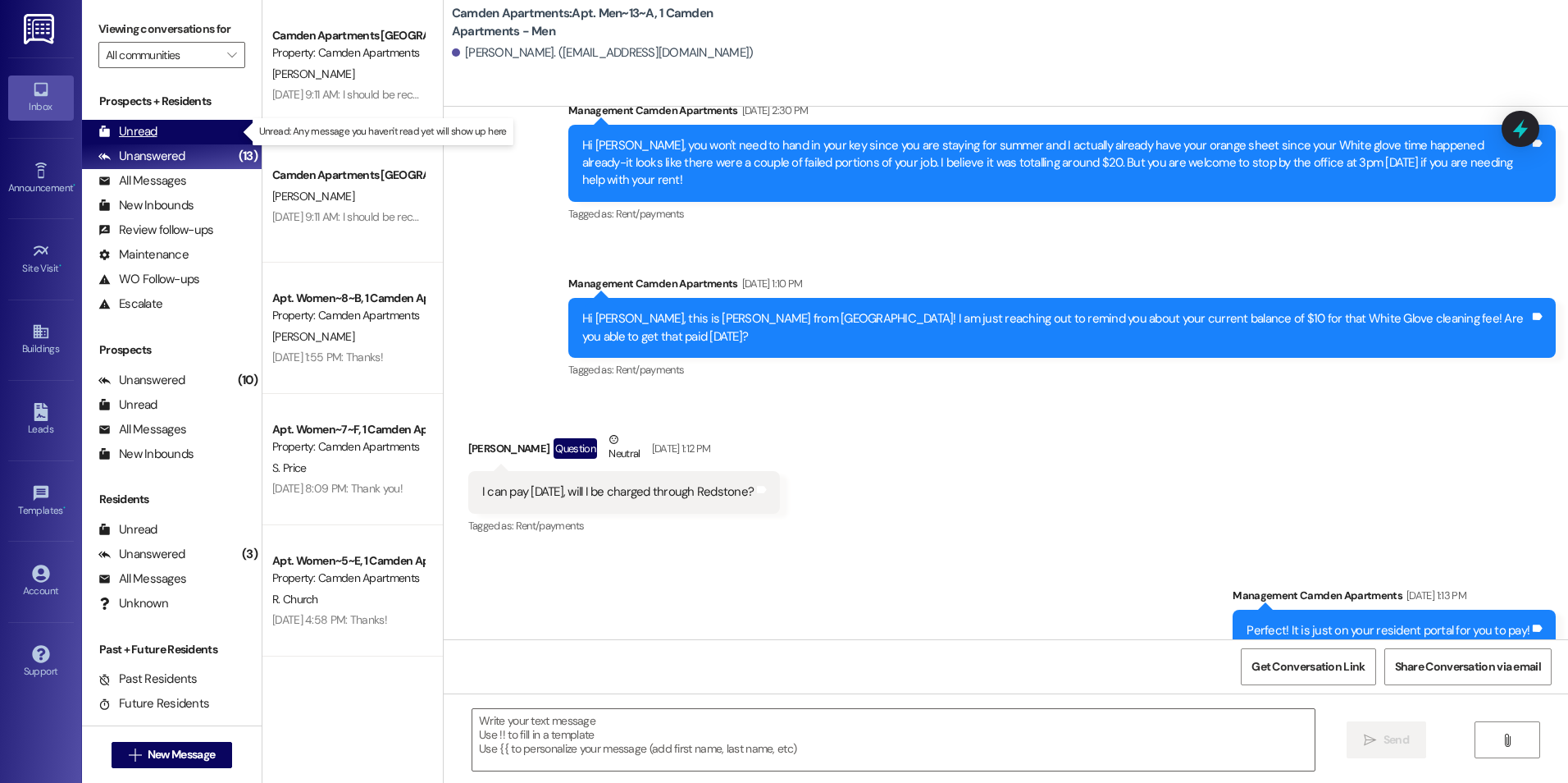
click at [205, 135] on div "Unread (0)" at bounding box center [172, 132] width 180 height 24
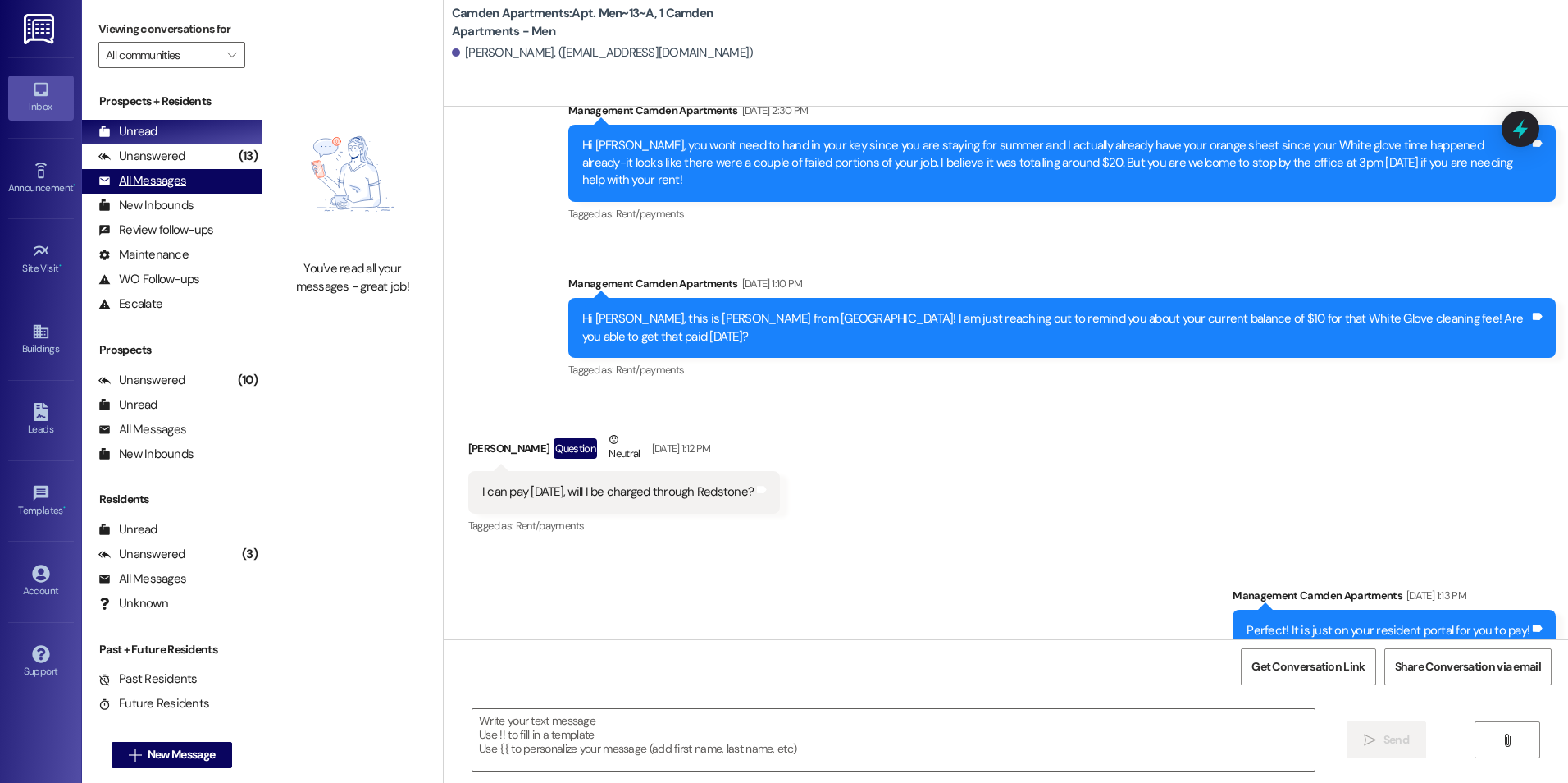
click at [138, 169] on div "All Messages (undefined)" at bounding box center [172, 180] width 180 height 24
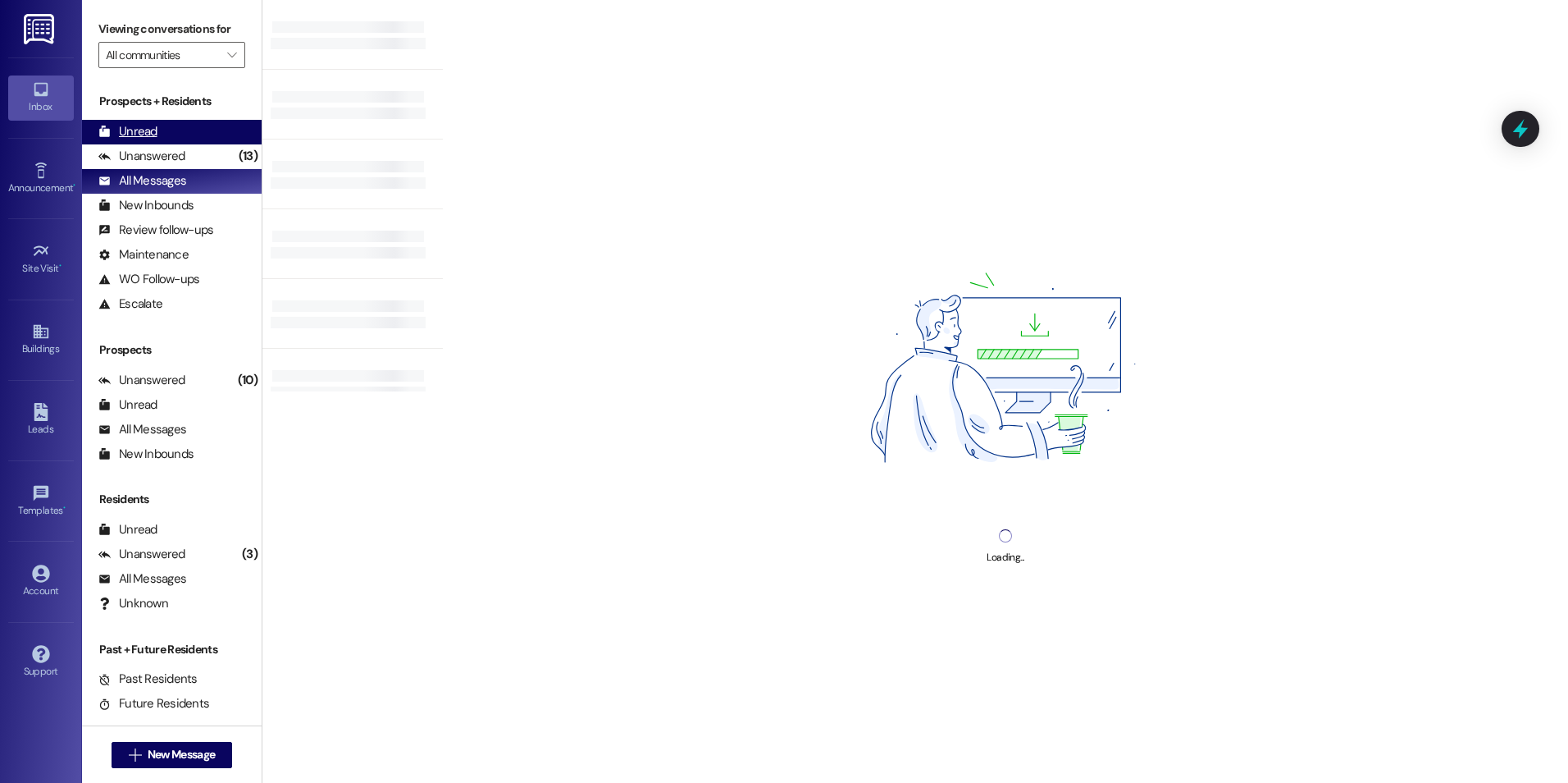
click at [159, 132] on div "Unread (0)" at bounding box center [172, 132] width 180 height 24
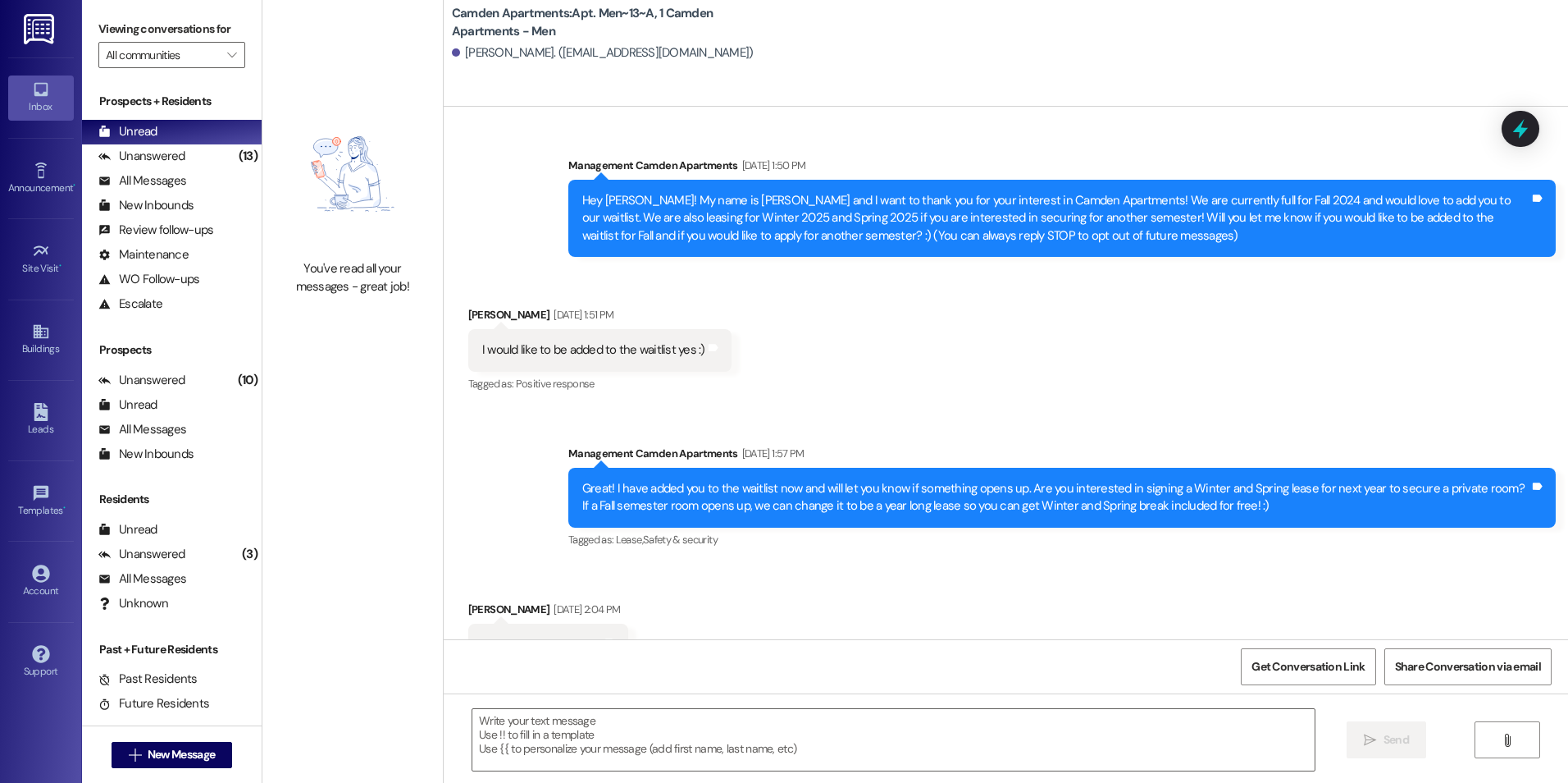
scroll to position [24124, 0]
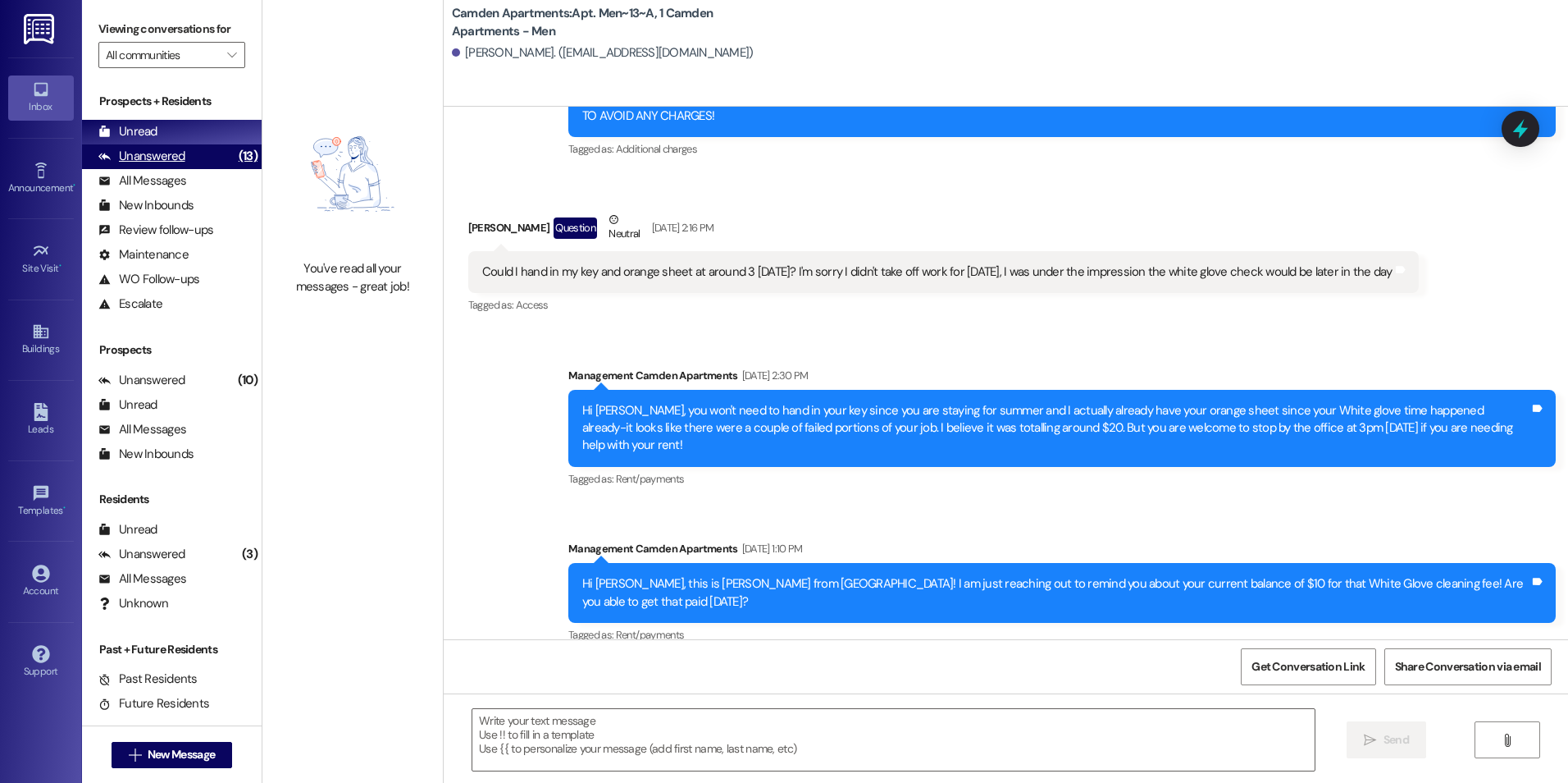
click at [128, 154] on div "Unanswered" at bounding box center [142, 156] width 87 height 18
click at [140, 132] on div "Unread" at bounding box center [128, 132] width 59 height 18
click at [184, 159] on div "Unanswered (13)" at bounding box center [172, 156] width 180 height 24
click at [184, 128] on div "Unread (0)" at bounding box center [172, 132] width 180 height 24
click at [183, 161] on div "Unanswered (13)" at bounding box center [172, 156] width 180 height 24
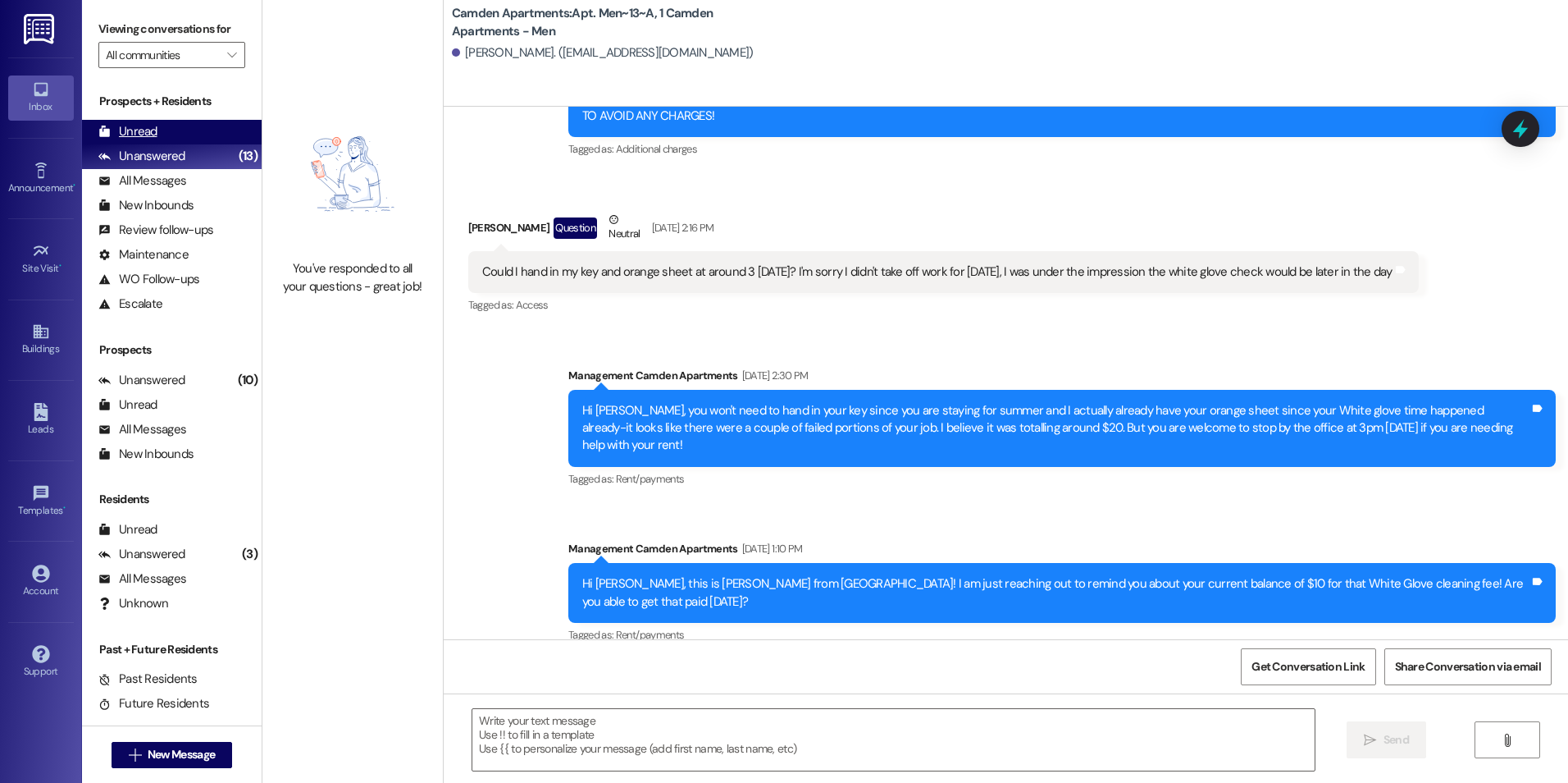
click at [200, 135] on div "Unread (0)" at bounding box center [172, 132] width 180 height 24
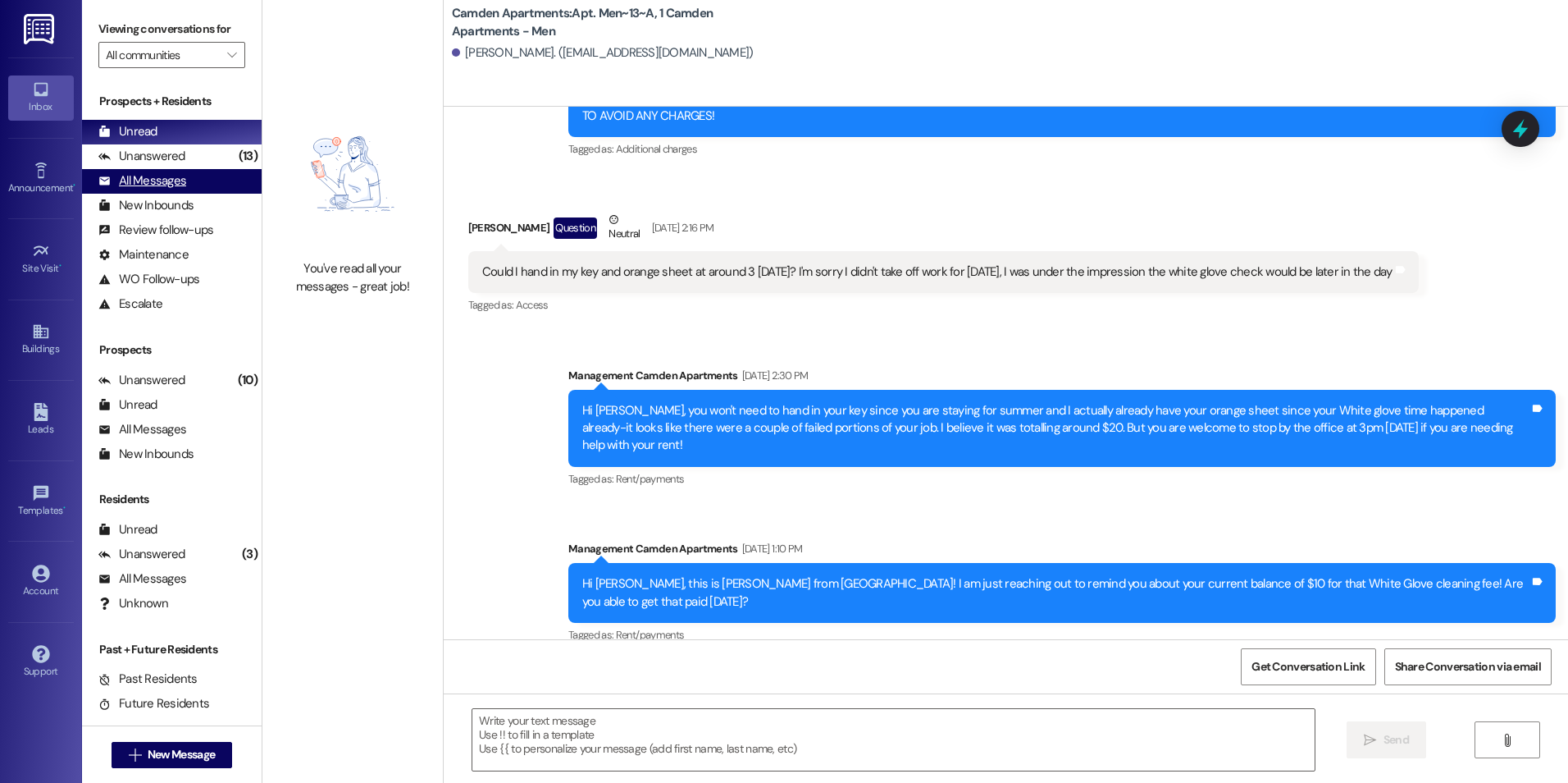
click at [143, 169] on div "All Messages (undefined)" at bounding box center [172, 180] width 180 height 24
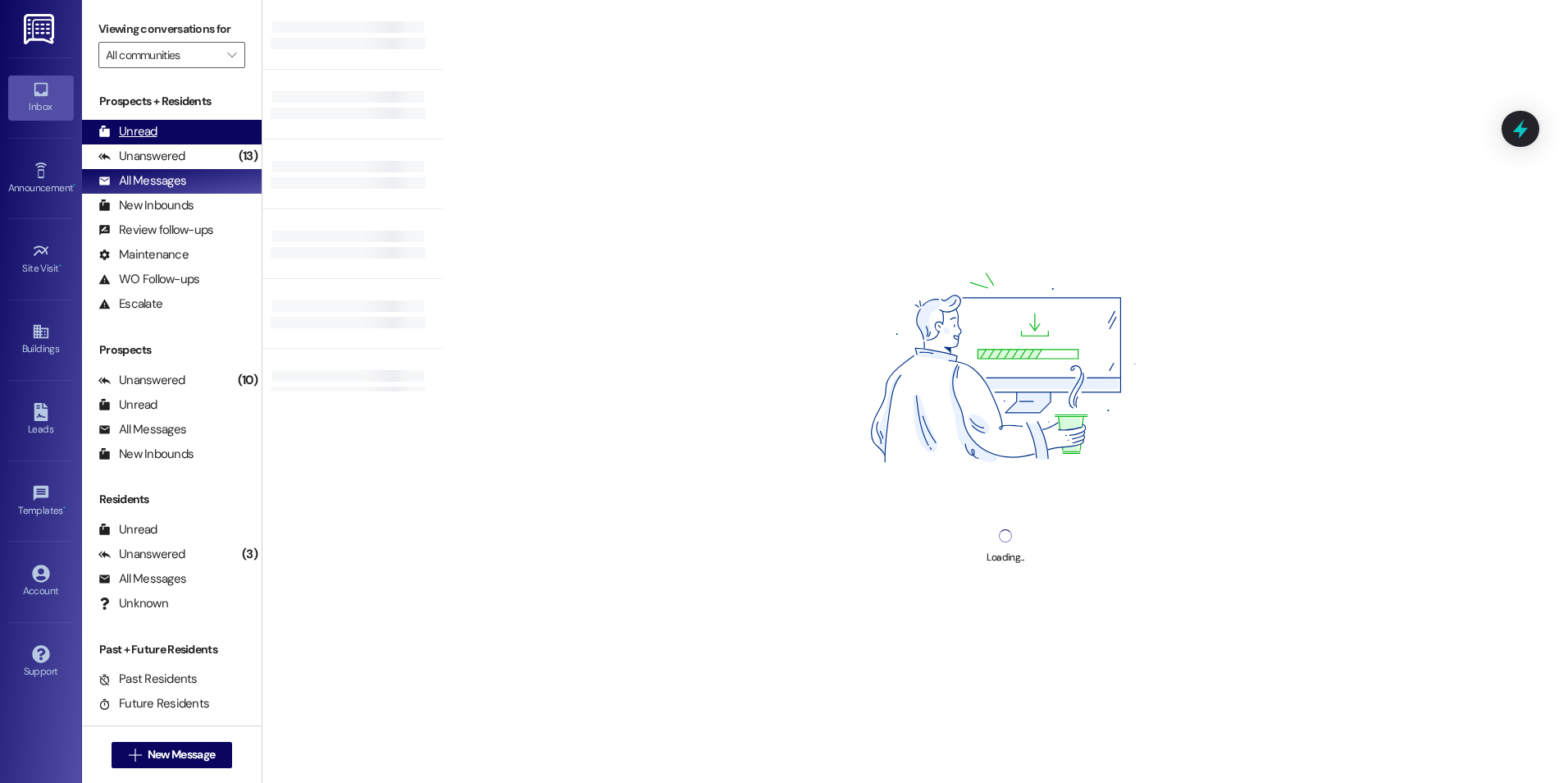
click at [153, 122] on div "Unread (0)" at bounding box center [172, 132] width 180 height 24
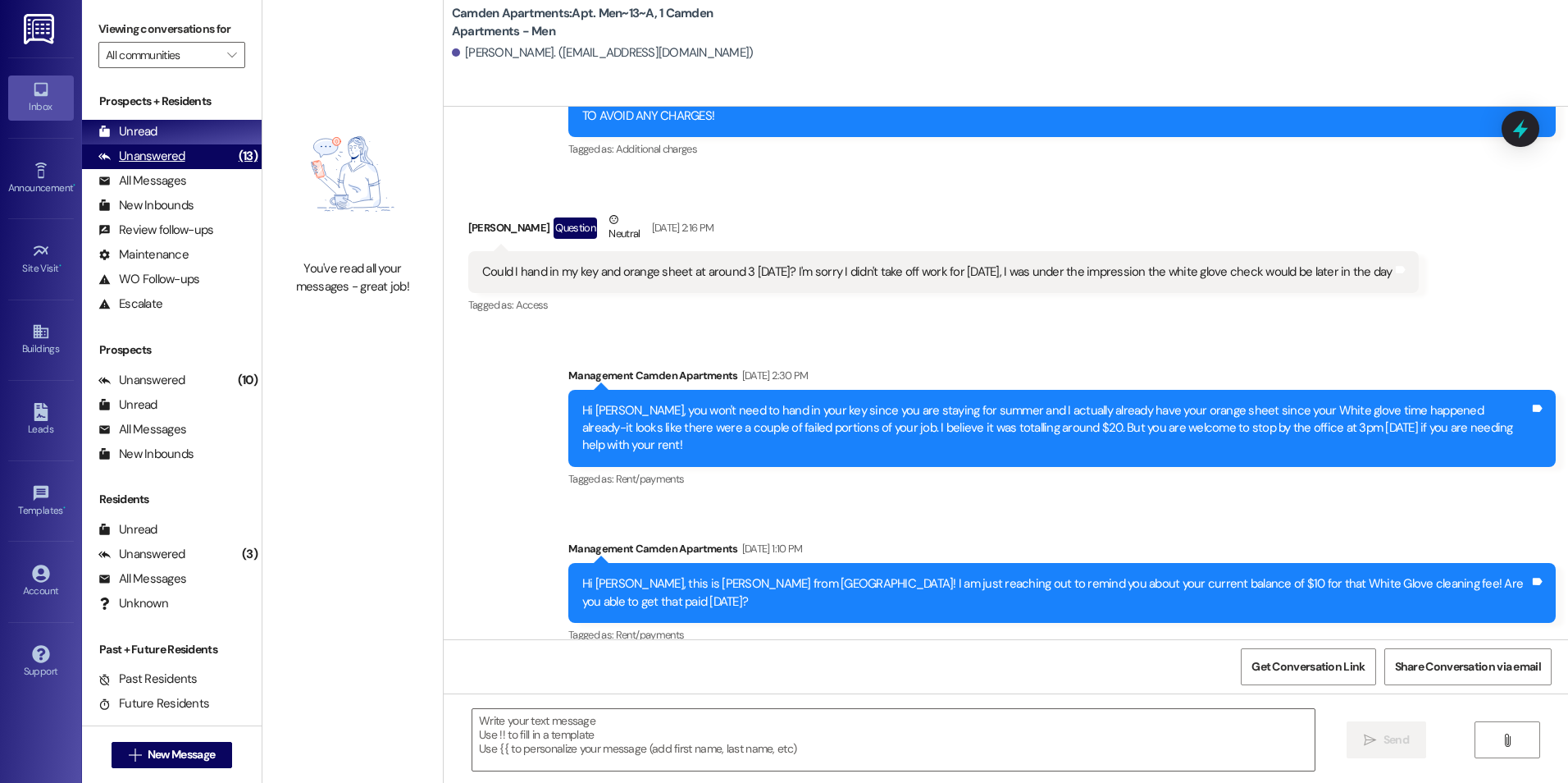
click at [173, 164] on div "Unanswered" at bounding box center [142, 156] width 87 height 18
click at [183, 135] on div "Unread (0)" at bounding box center [172, 132] width 180 height 24
click at [202, 148] on div "Unanswered (13)" at bounding box center [172, 156] width 180 height 24
click at [211, 130] on div "Unread (0)" at bounding box center [172, 132] width 180 height 24
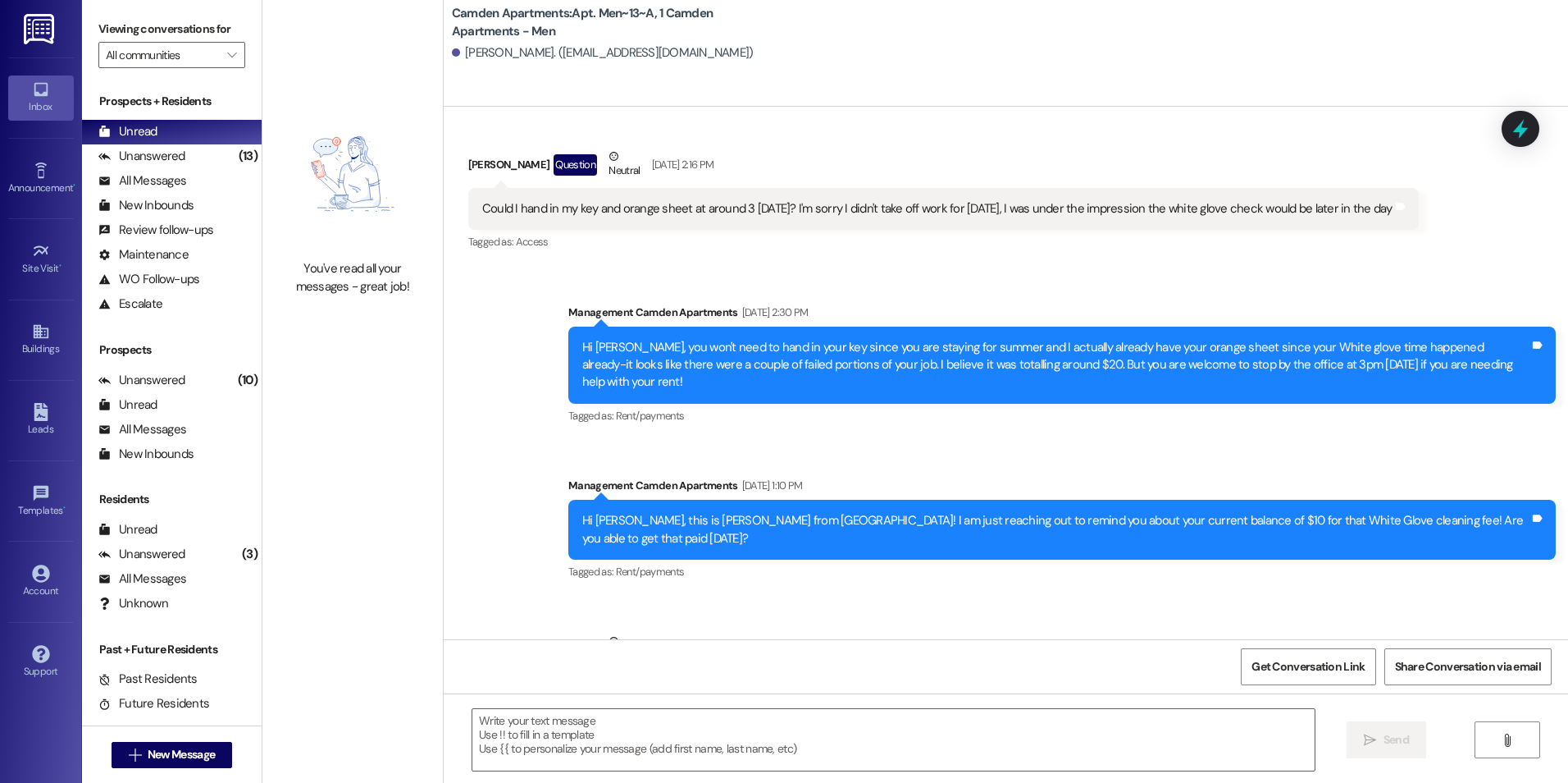
scroll to position [24389, 0]
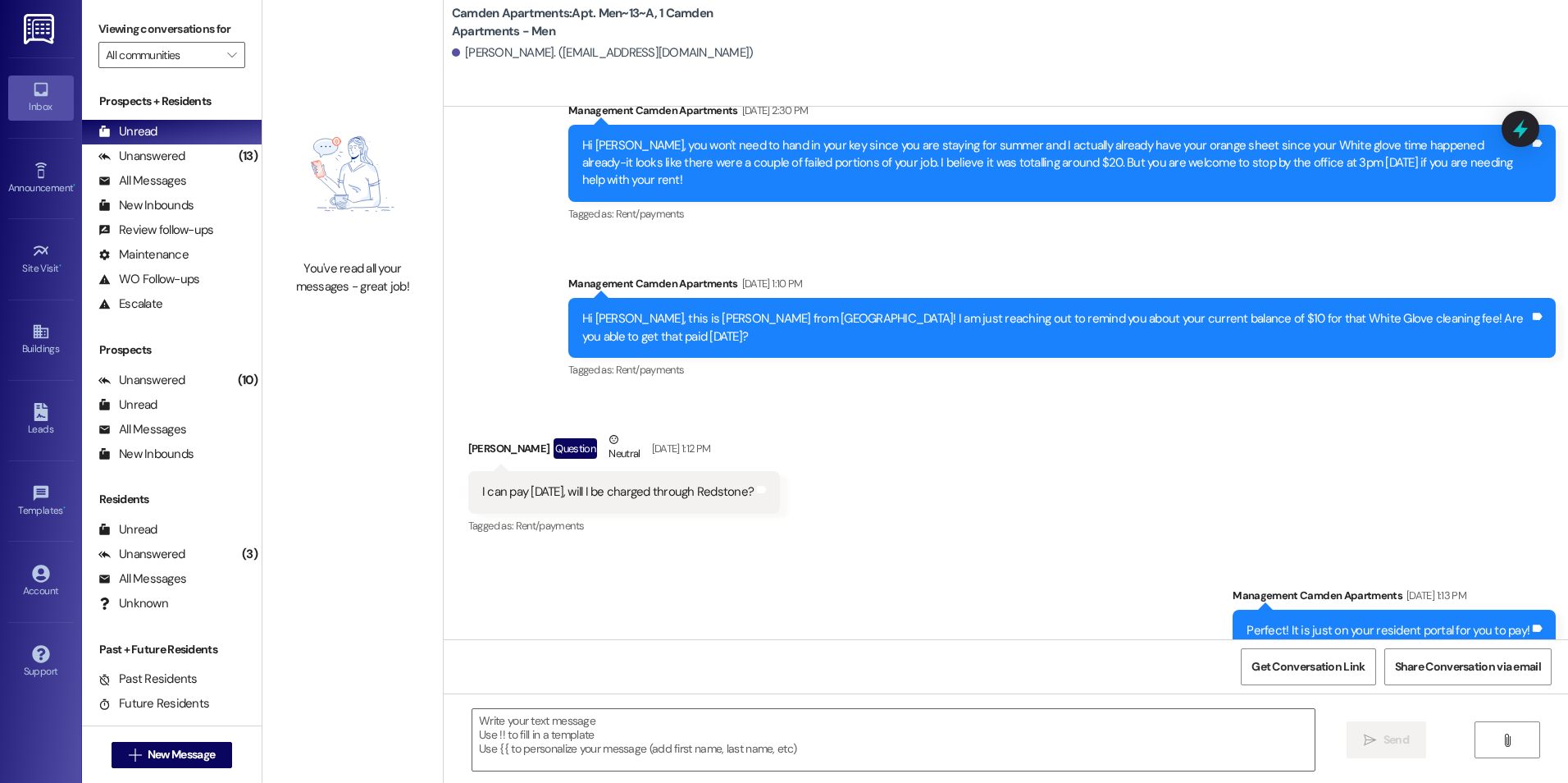
click at [991, 550] on div "Sent via SMS Management Camden Apartments [DATE] 1:13 PM Perfect! It is just on…" at bounding box center [1006, 690] width 1124 height 281
click at [134, 153] on div "Unanswered" at bounding box center [142, 156] width 87 height 18
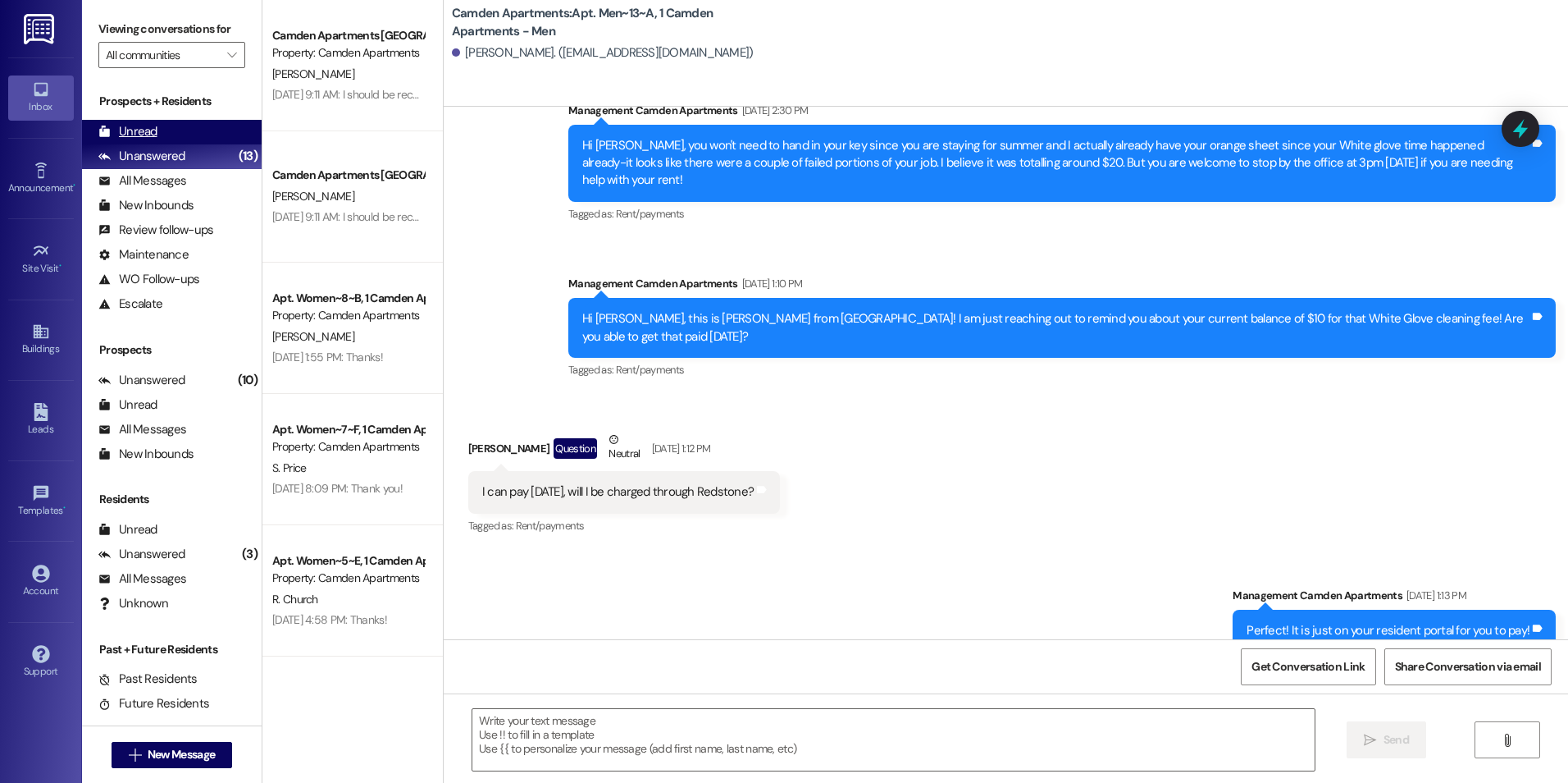
click at [154, 125] on div "Unread" at bounding box center [128, 132] width 59 height 18
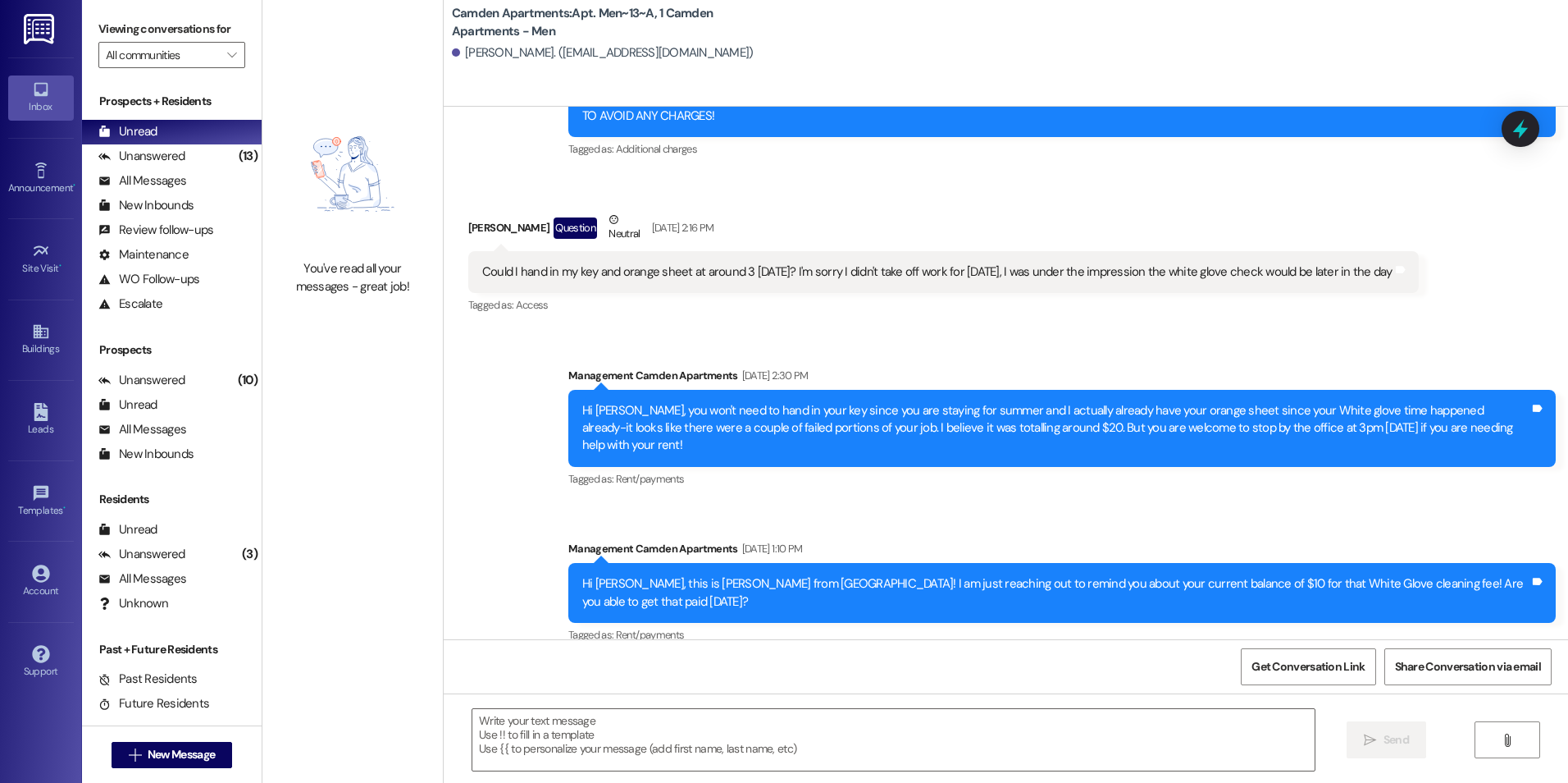
scroll to position [24124, 0]
click at [235, 159] on div "(13)" at bounding box center [248, 156] width 27 height 25
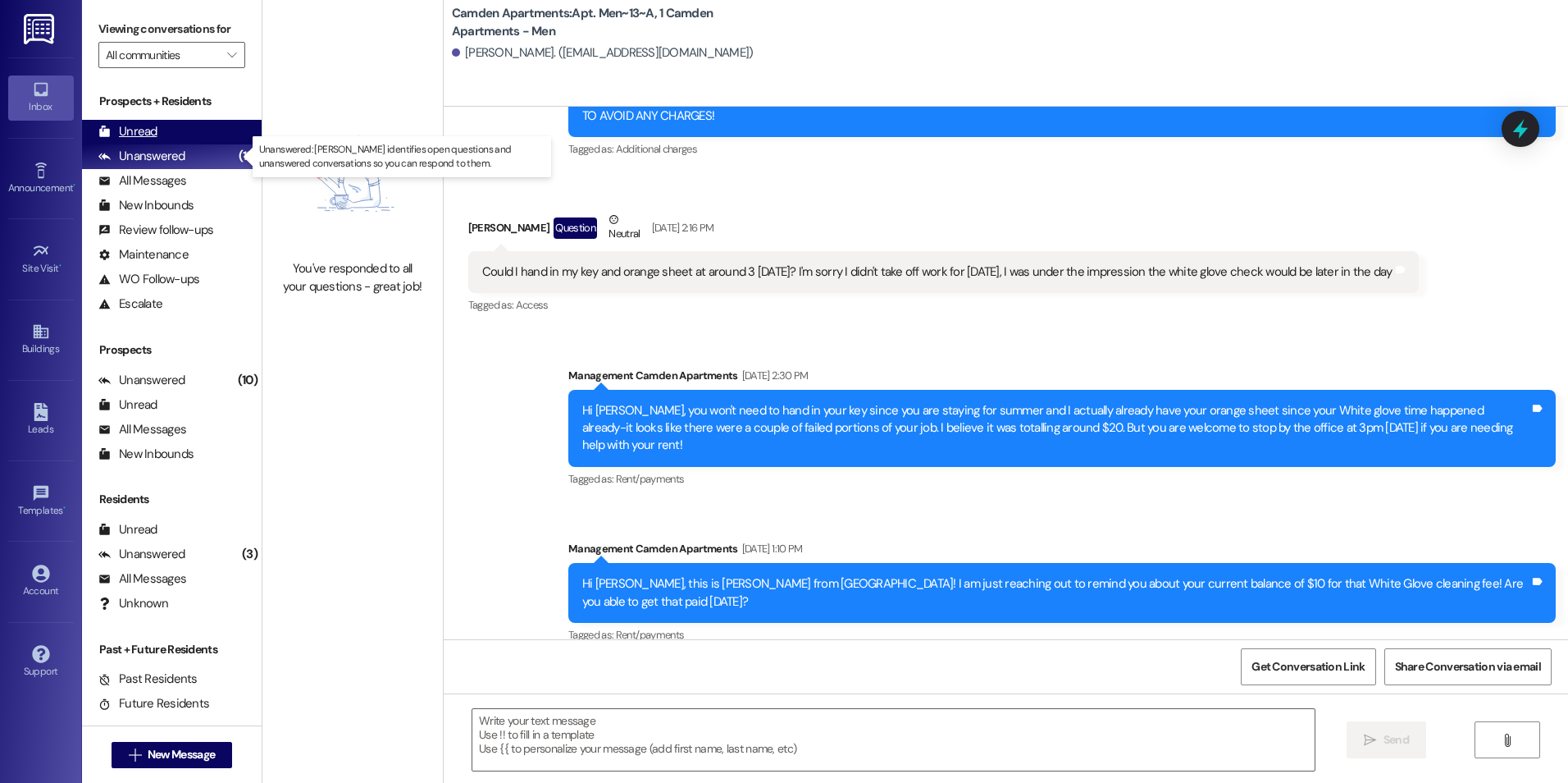
click at [206, 131] on div "Unread (0)" at bounding box center [172, 132] width 180 height 24
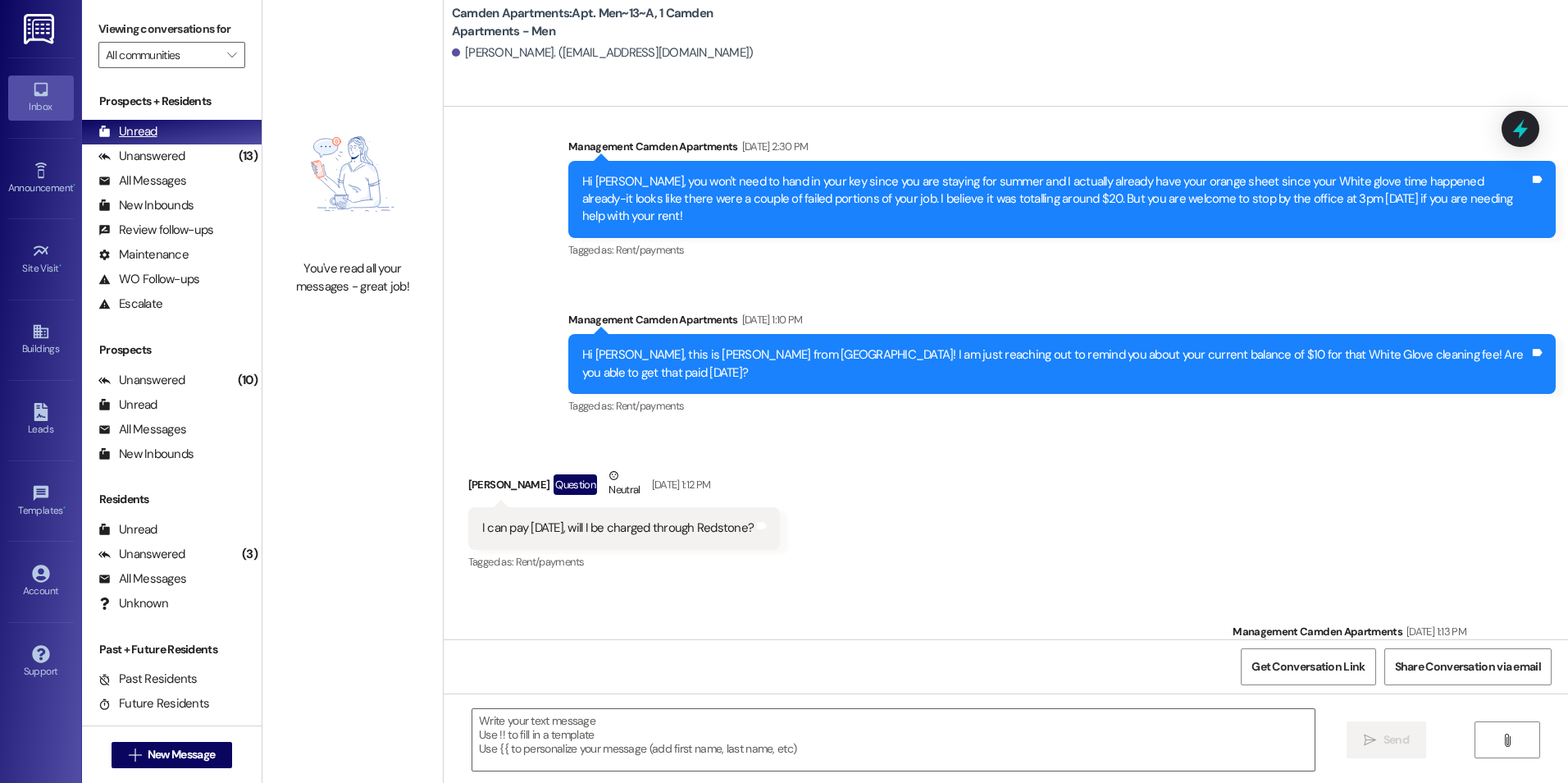
scroll to position [24519, 0]
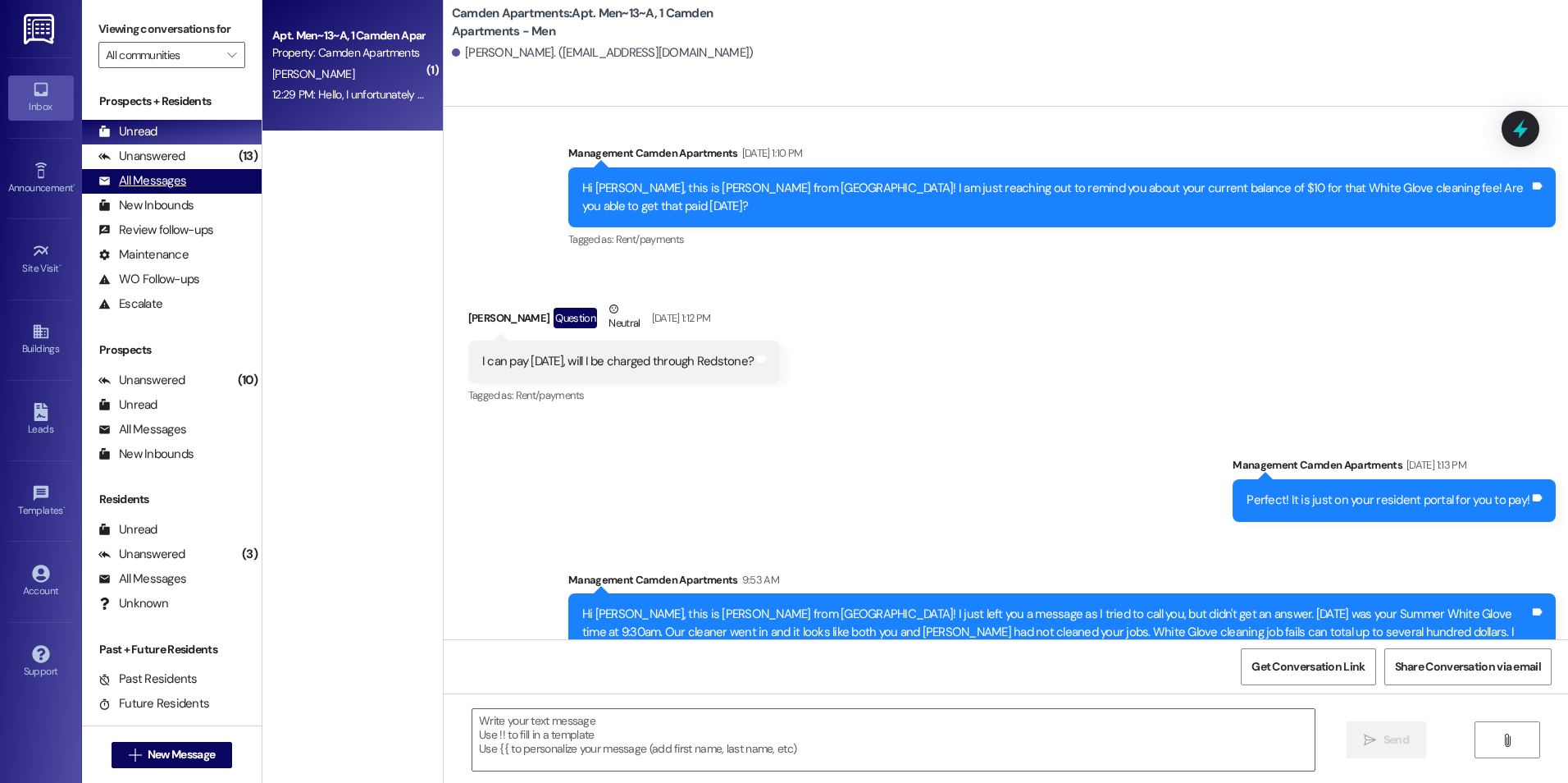
click at [114, 177] on div "All Messages" at bounding box center [142, 180] width 88 height 18
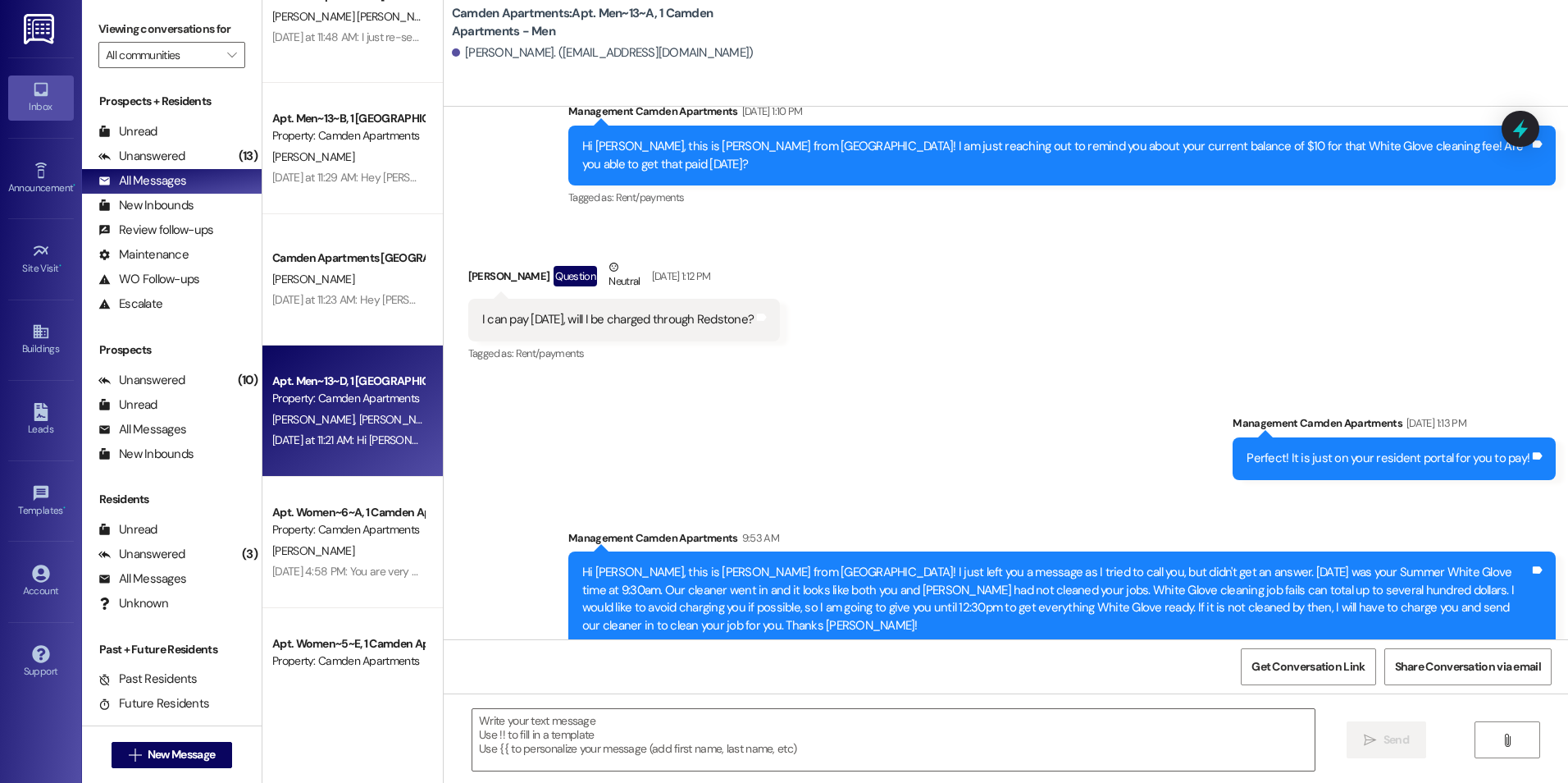
scroll to position [1230, 0]
click at [340, 441] on div "[DATE] at 11:21 AM: Hi [PERSON_NAME] and [PERSON_NAME], this is [PERSON_NAME] f…" at bounding box center [1250, 439] width 1956 height 15
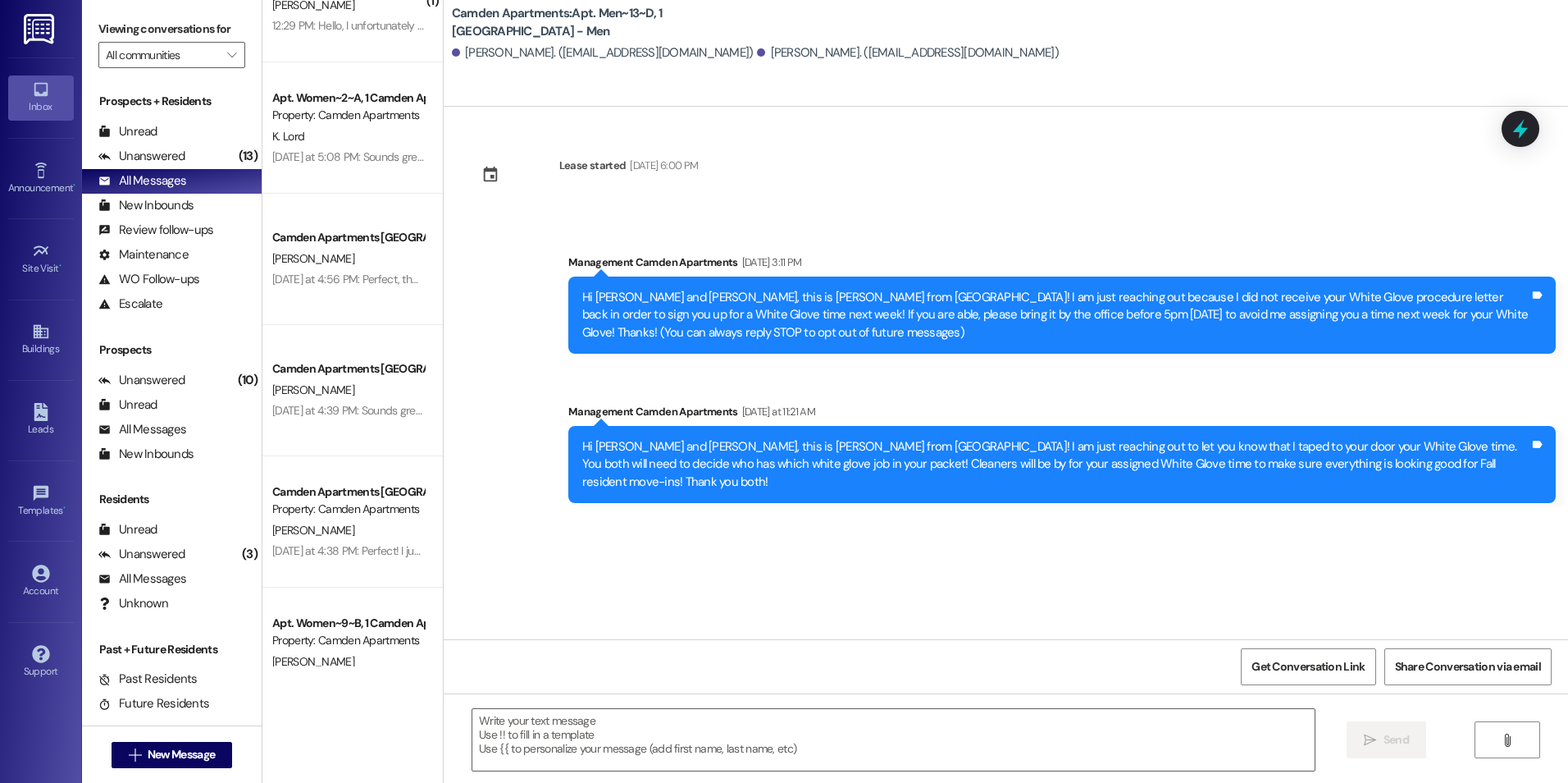
scroll to position [0, 0]
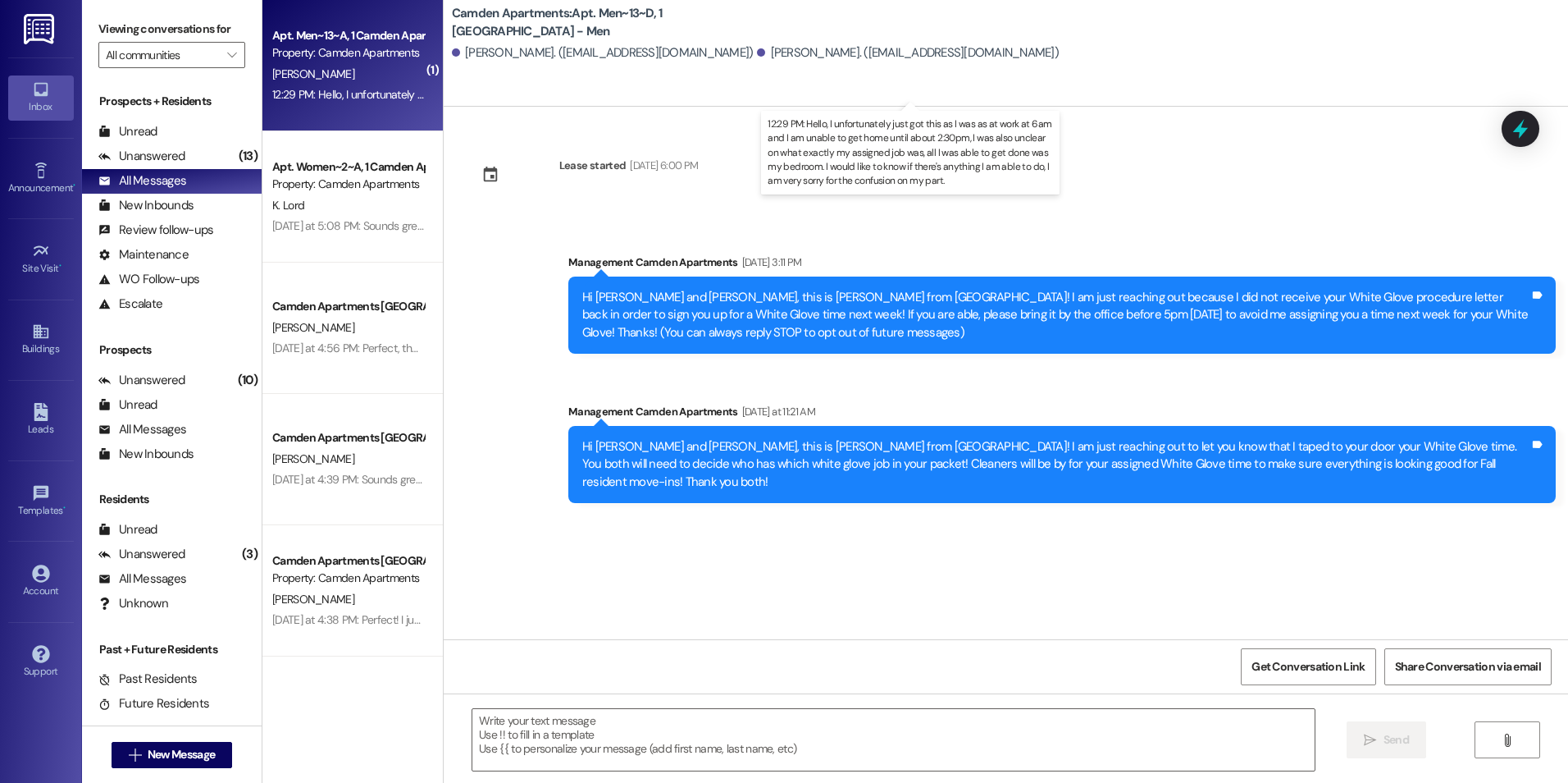
click at [357, 97] on div "12:29 PM: Hello, I unfortunately just got this as I was as at work at 6am and I…" at bounding box center [1029, 95] width 1512 height 15
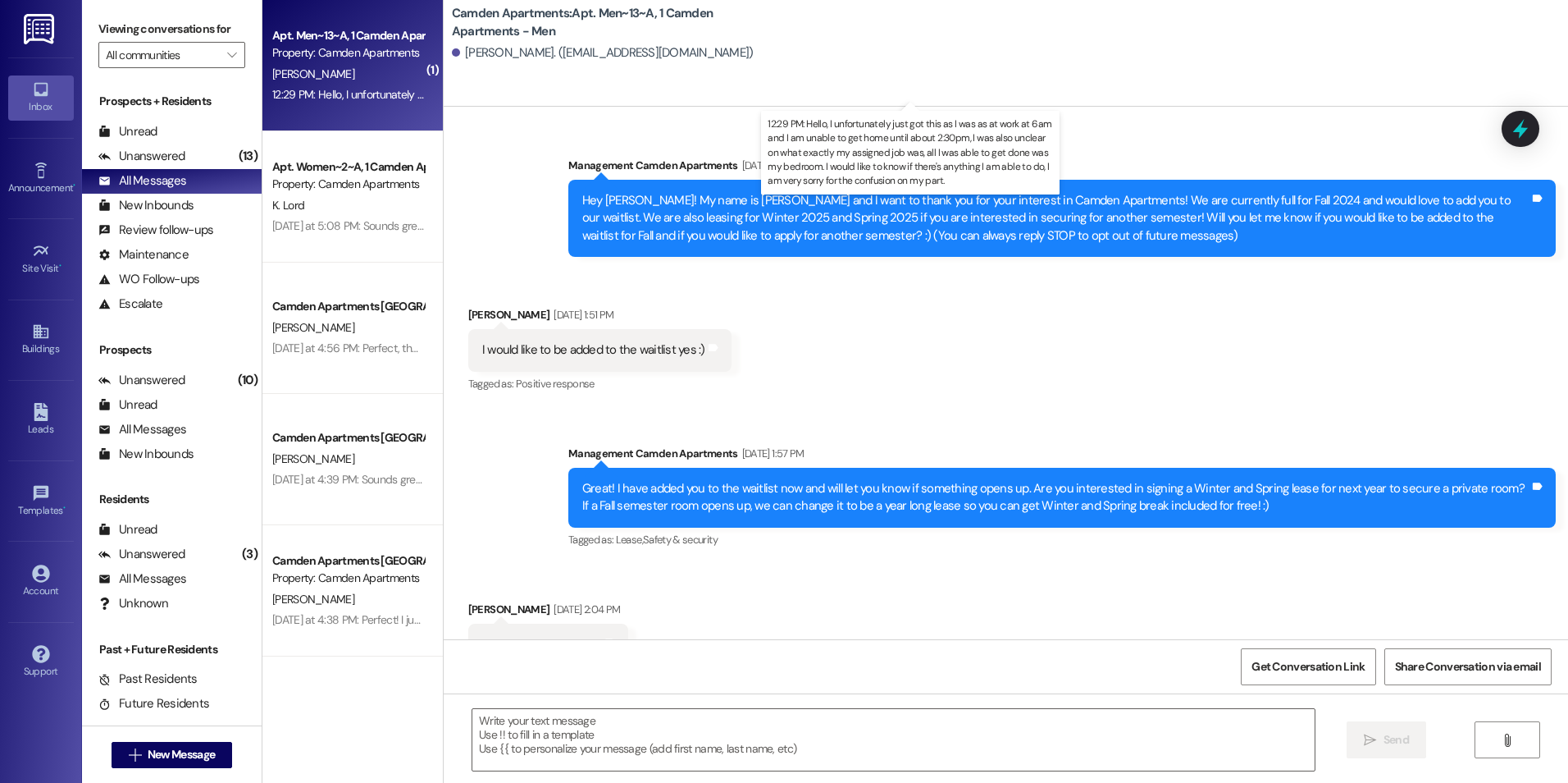
scroll to position [24561, 0]
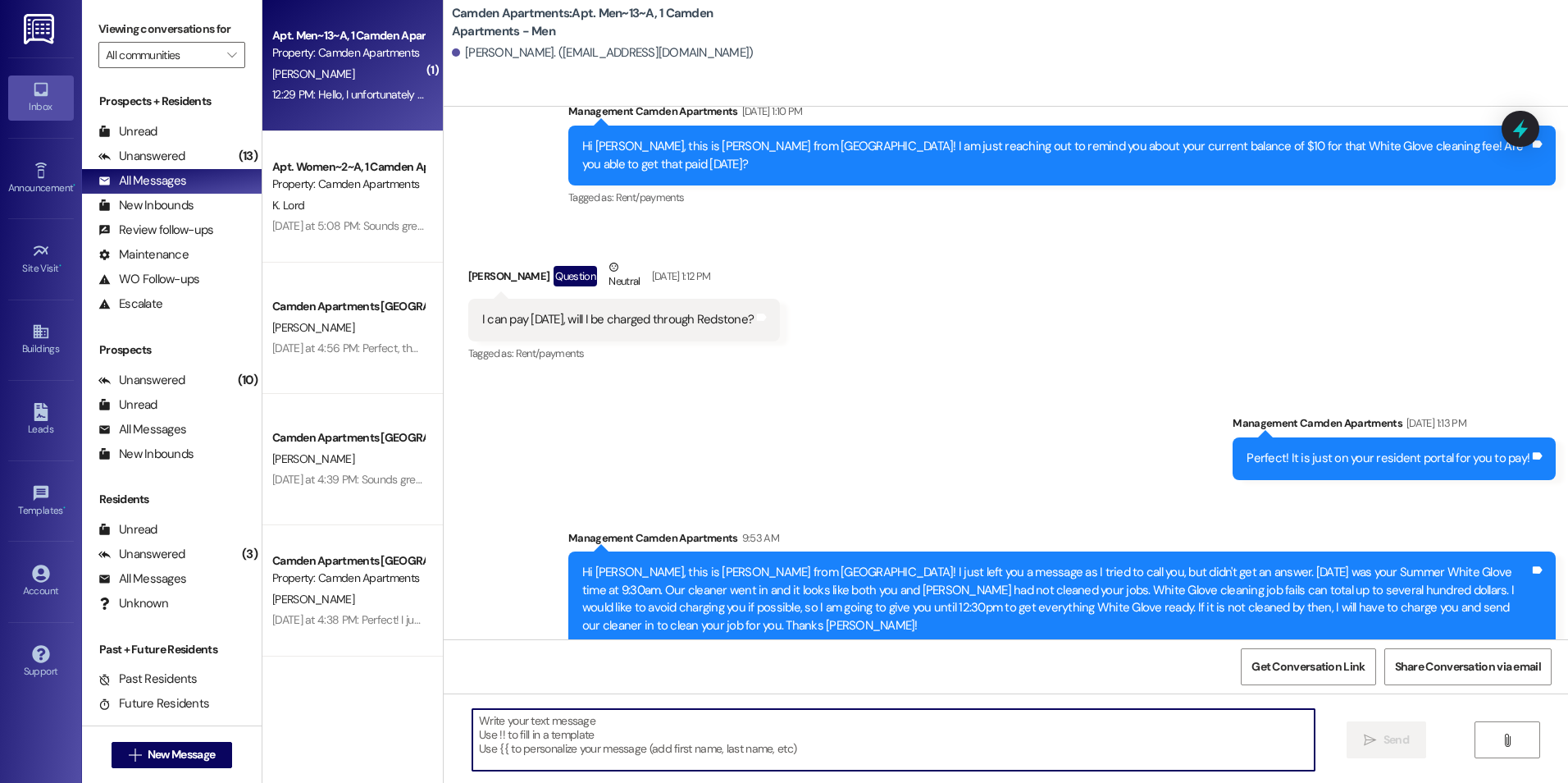
click at [782, 552] on textarea at bounding box center [893, 739] width 841 height 61
type textarea "h"
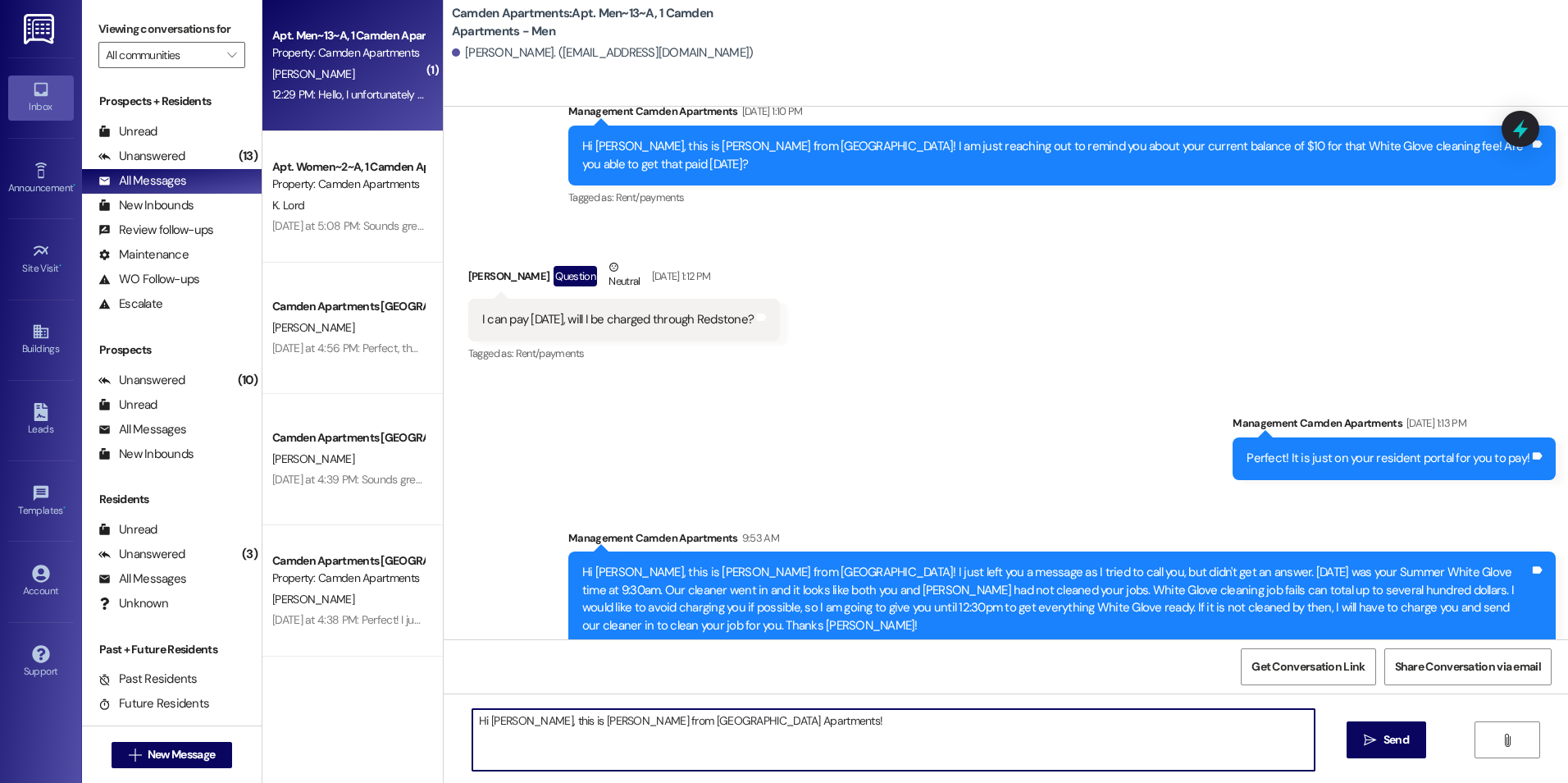
click at [700, 552] on textarea "Hi [PERSON_NAME], this is [PERSON_NAME] from [GEOGRAPHIC_DATA] Apartments!" at bounding box center [893, 739] width 841 height 61
click at [702, 552] on textarea "Hi [PERSON_NAME], this is [PERSON_NAME] from [GEOGRAPHIC_DATA] Apartments!" at bounding box center [893, 739] width 841 height 61
type textarea "Hi [PERSON_NAME], this is [PERSON_NAME] from [GEOGRAPHIC_DATA] Apartments!"
click at [378, 552] on div "( 1 ) Apt. Men~13~A, 1 Camden Apartments - Men Property: Camden Apartments [PER…" at bounding box center [352, 391] width 180 height 783
click at [813, 552] on textarea "Hi [PERSON_NAME], this is [PERSON_NAME] from [GEOGRAPHIC_DATA] Apartments!" at bounding box center [893, 739] width 841 height 61
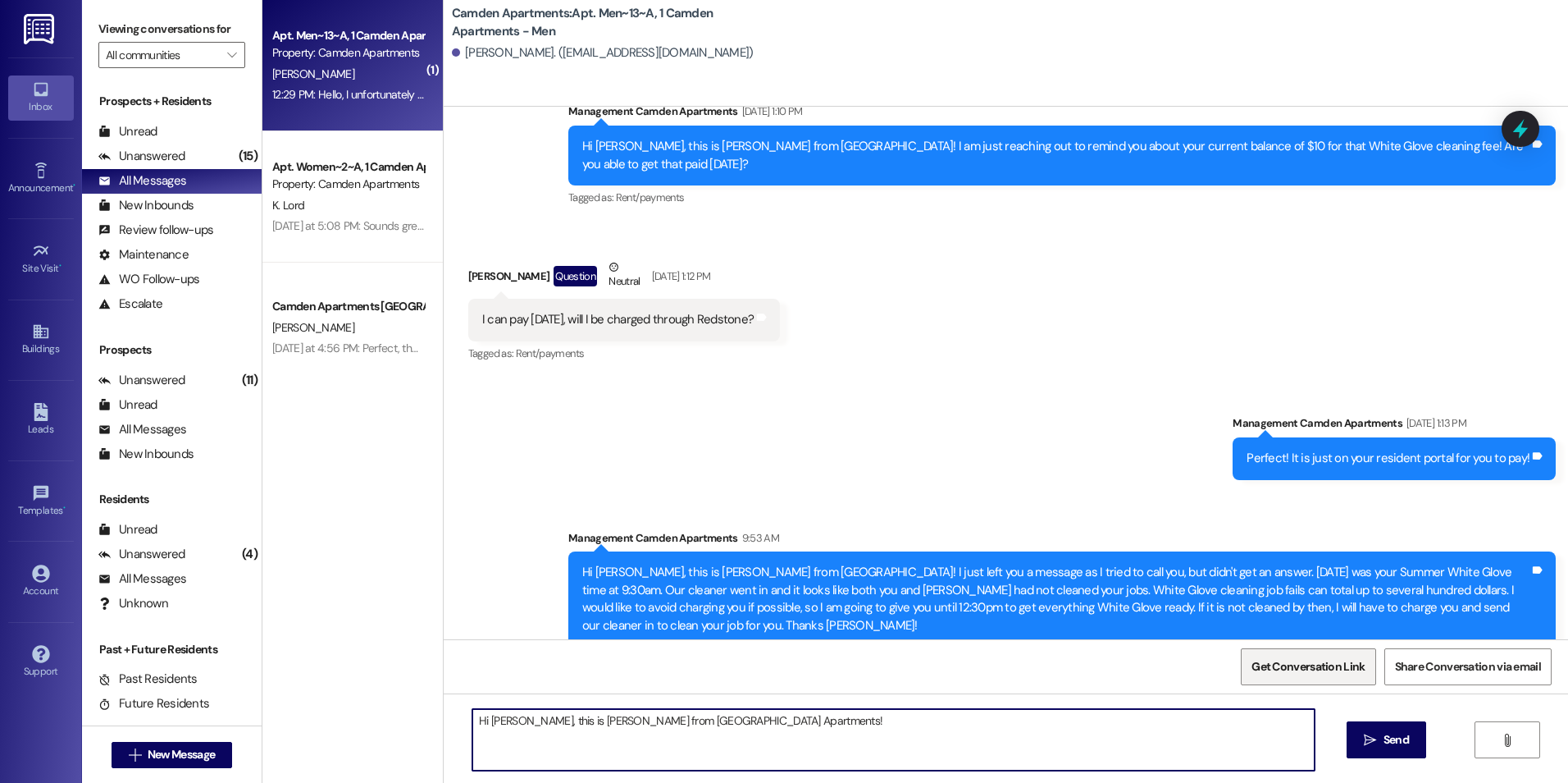
scroll to position [24562, 0]
